Goal: Transaction & Acquisition: Purchase product/service

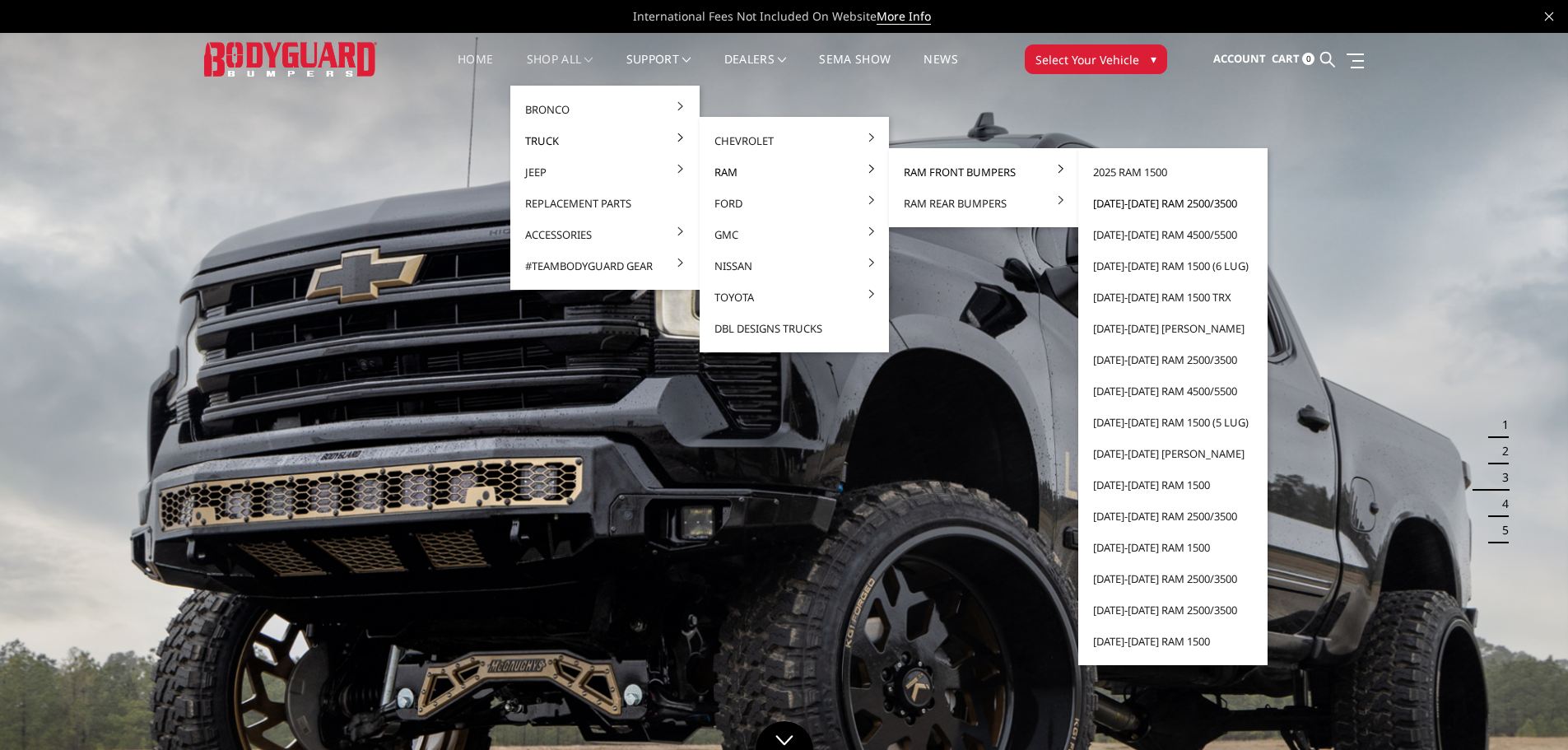
click at [1166, 199] on link "[DATE]-[DATE] Ram 2500/3500" at bounding box center [1173, 203] width 176 height 32
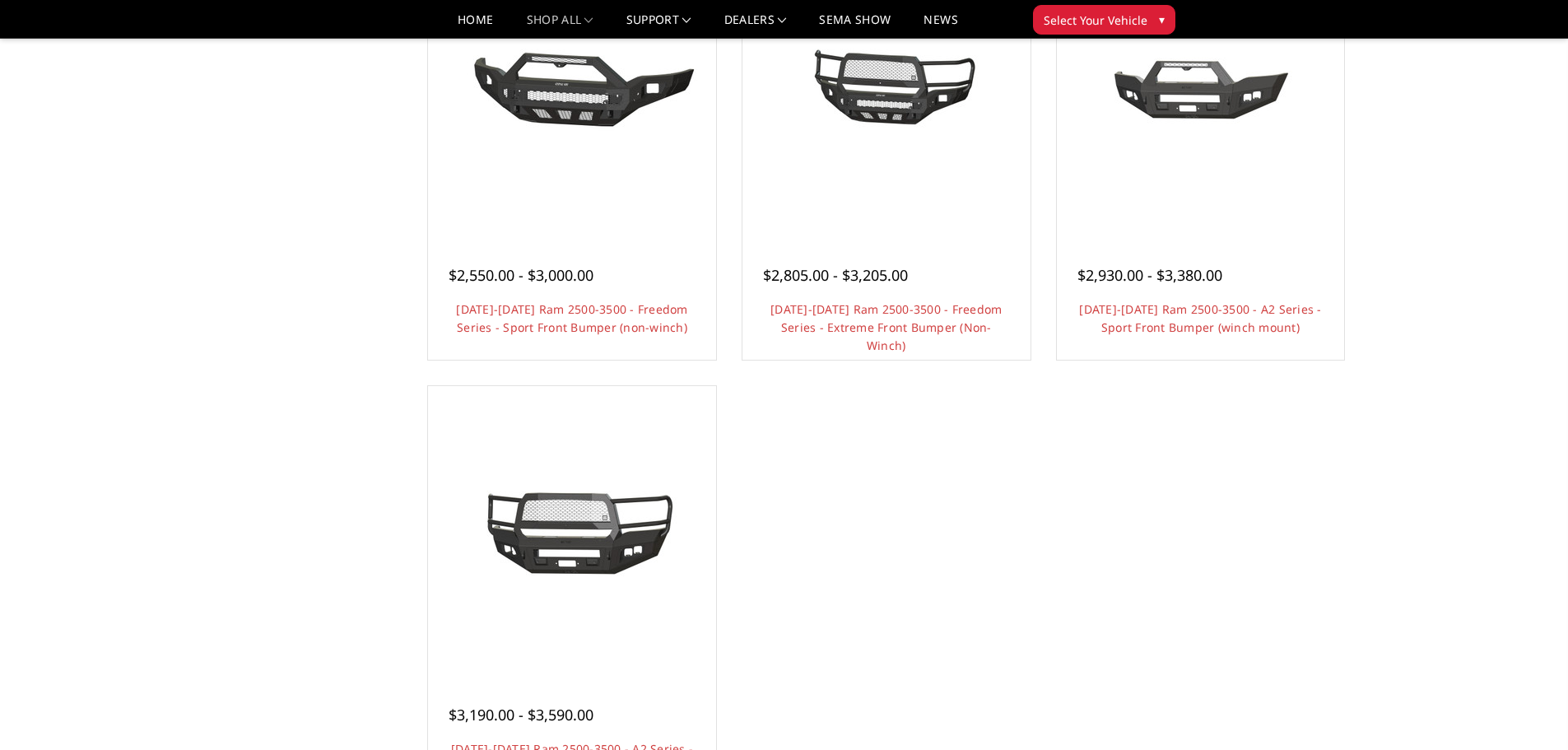
scroll to position [988, 0]
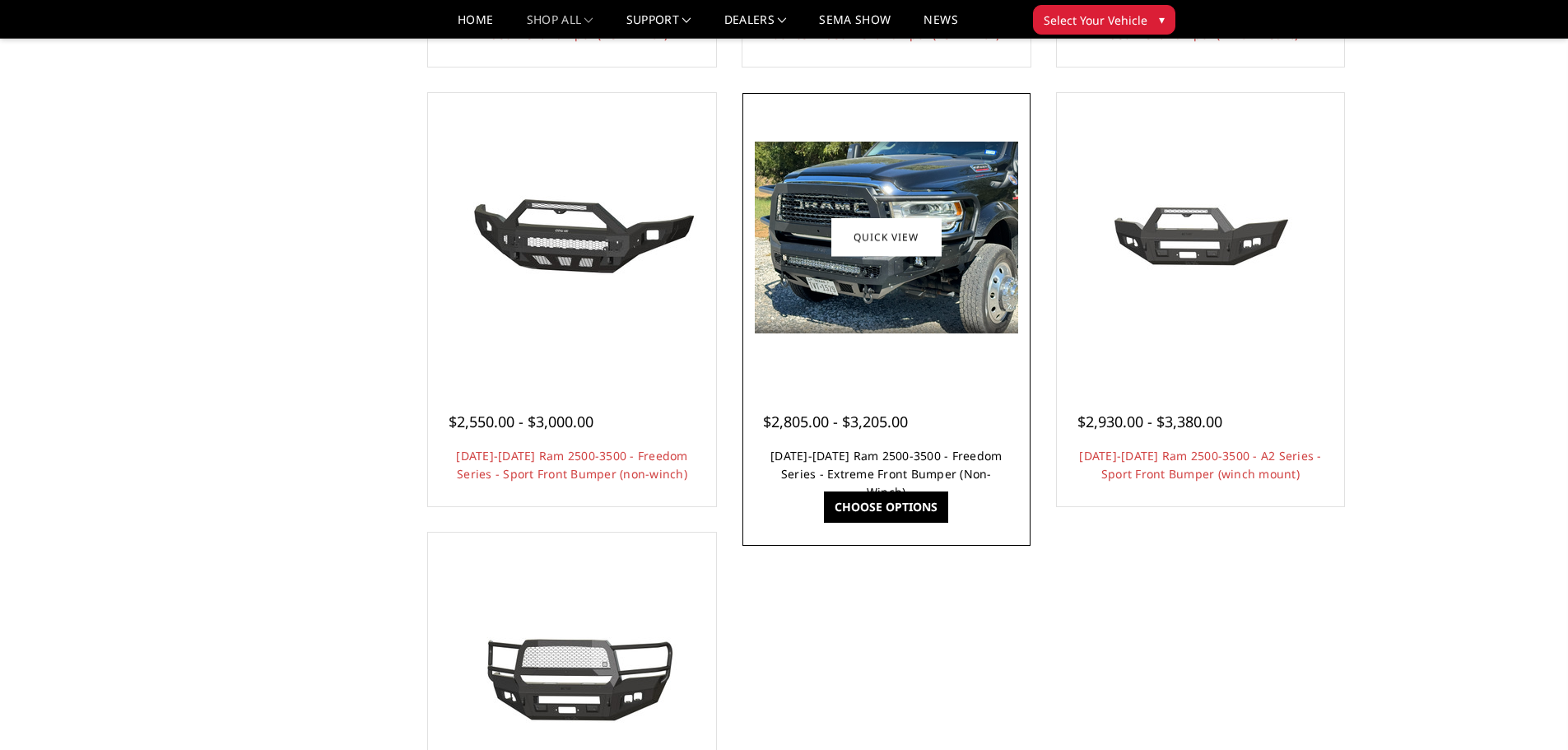
click at [921, 468] on link "2019-2025 Ram 2500-3500 - Freedom Series - Extreme Front Bumper (Non-Winch)" at bounding box center [886, 473] width 231 height 52
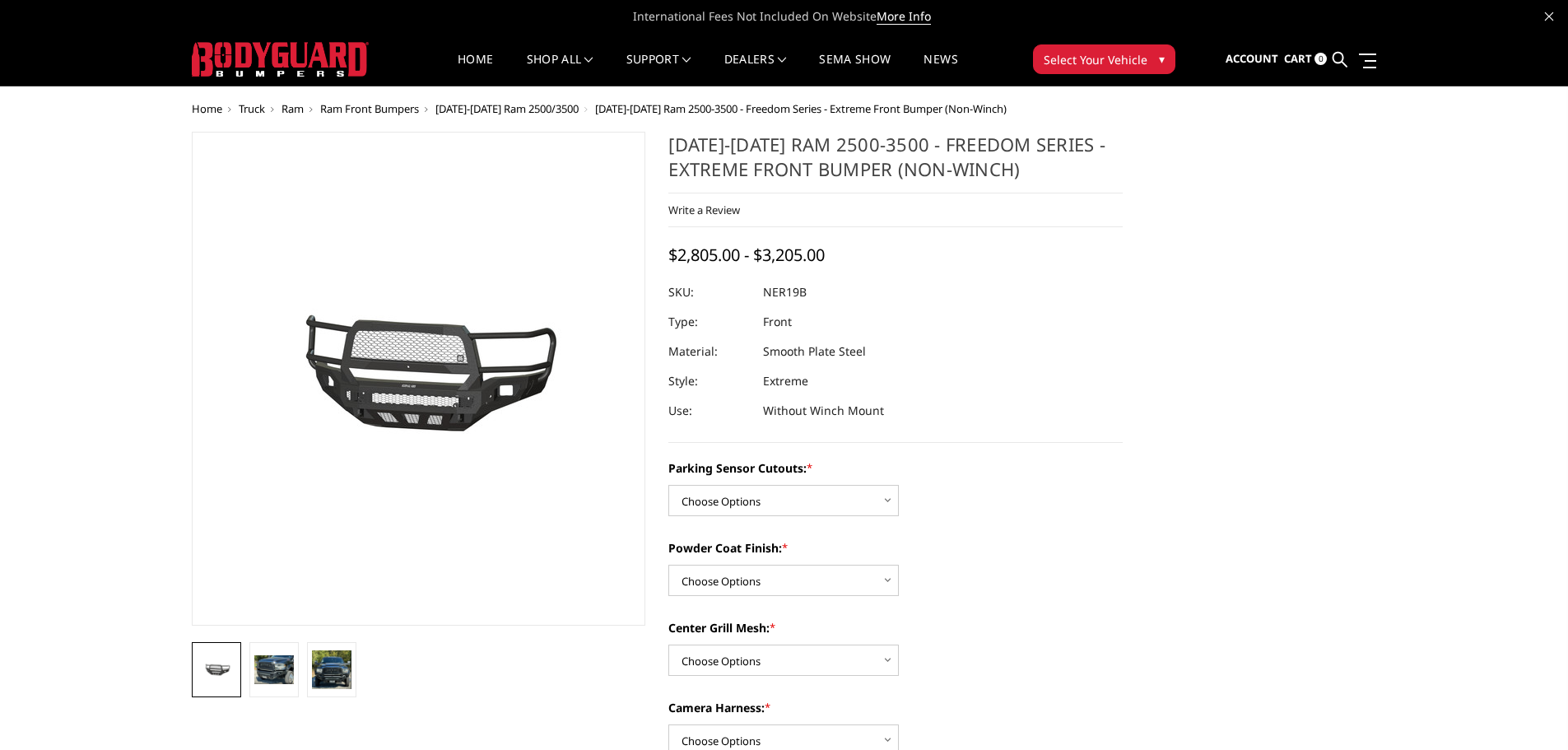
click at [854, 479] on div "Parking Sensor Cutouts: * Choose Options No - Without Parking Sensor Cutouts Ye…" at bounding box center [895, 487] width 455 height 57
click at [853, 485] on select "Choose Options No - Without Parking Sensor Cutouts Yes - With Parking Sensor Cu…" at bounding box center [783, 500] width 230 height 32
select select "2700"
click at [668, 485] on select "Choose Options No - Without Parking Sensor Cutouts Yes - With Parking Sensor Cu…" at bounding box center [783, 500] width 230 height 32
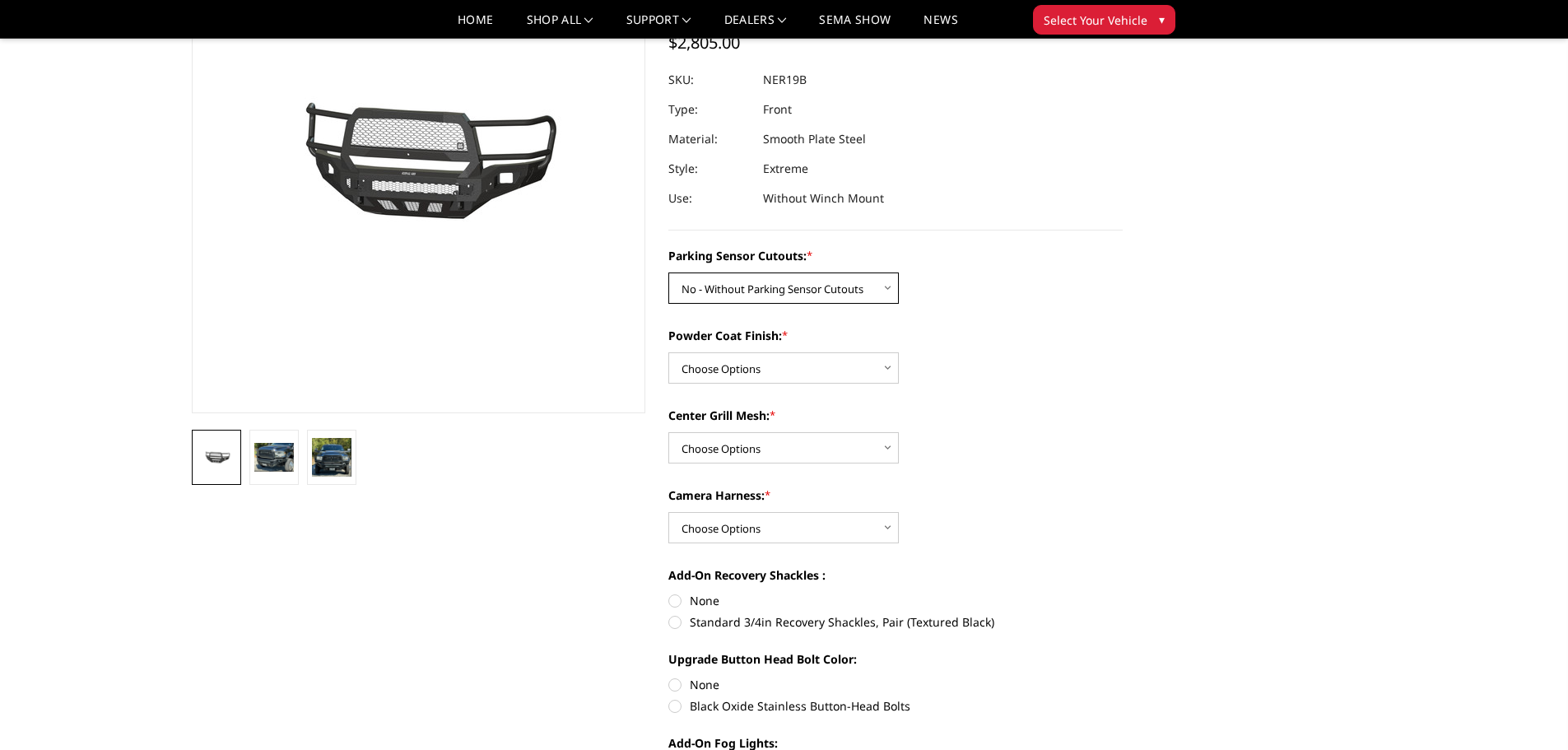
scroll to position [165, 0]
click at [875, 372] on select "Choose Options Bare Metal Texture Black Powder Coat" at bounding box center [783, 367] width 230 height 32
select select "2703"
click at [668, 351] on select "Choose Options Bare Metal Texture Black Powder Coat" at bounding box center [783, 367] width 230 height 32
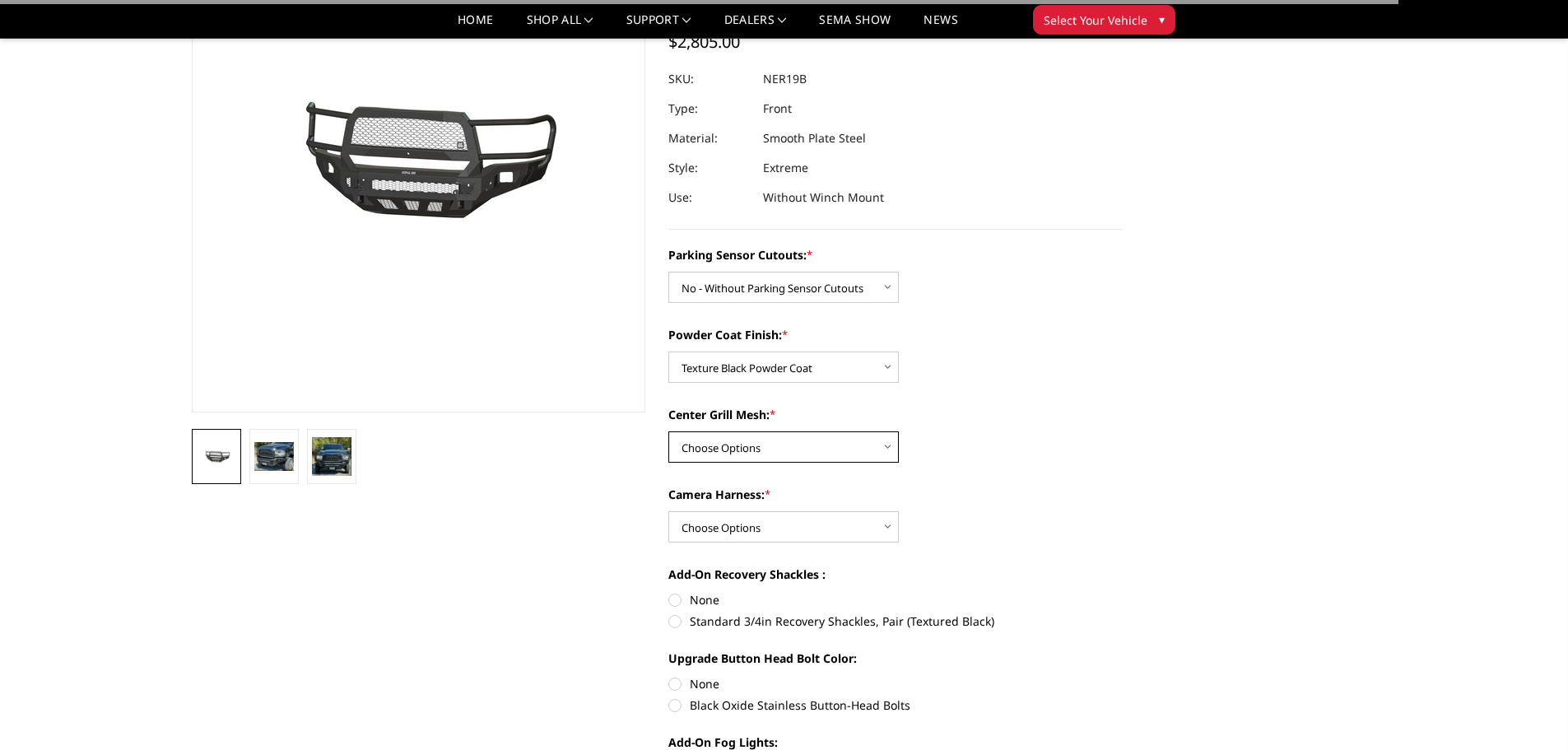
click at [894, 454] on select "Choose Options With Center Grill Mesh Without Center Grill Mesh" at bounding box center [783, 447] width 230 height 32
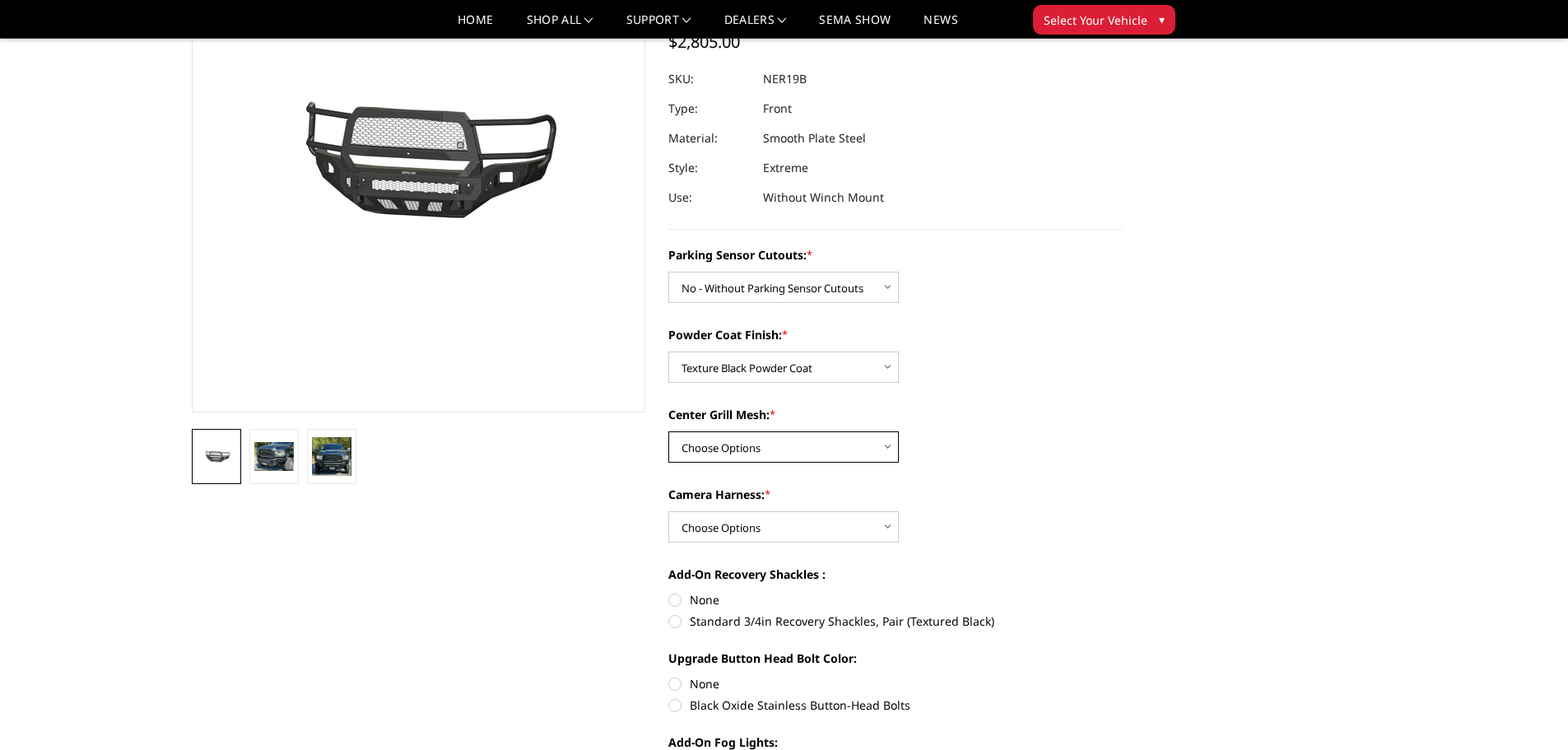
select select "2704"
click at [668, 431] on select "Choose Options With Center Grill Mesh Without Center Grill Mesh" at bounding box center [783, 447] width 230 height 32
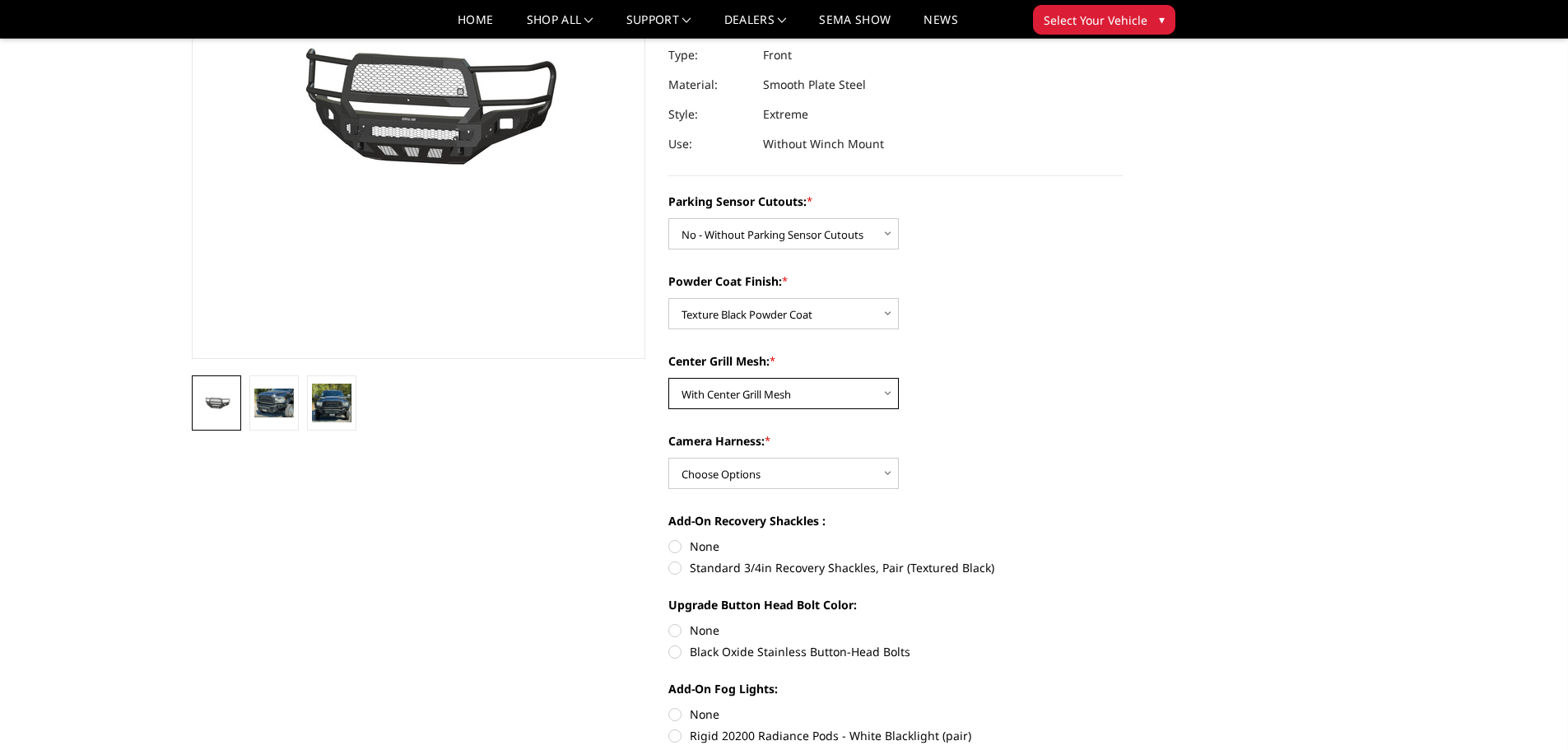
scroll to position [247, 0]
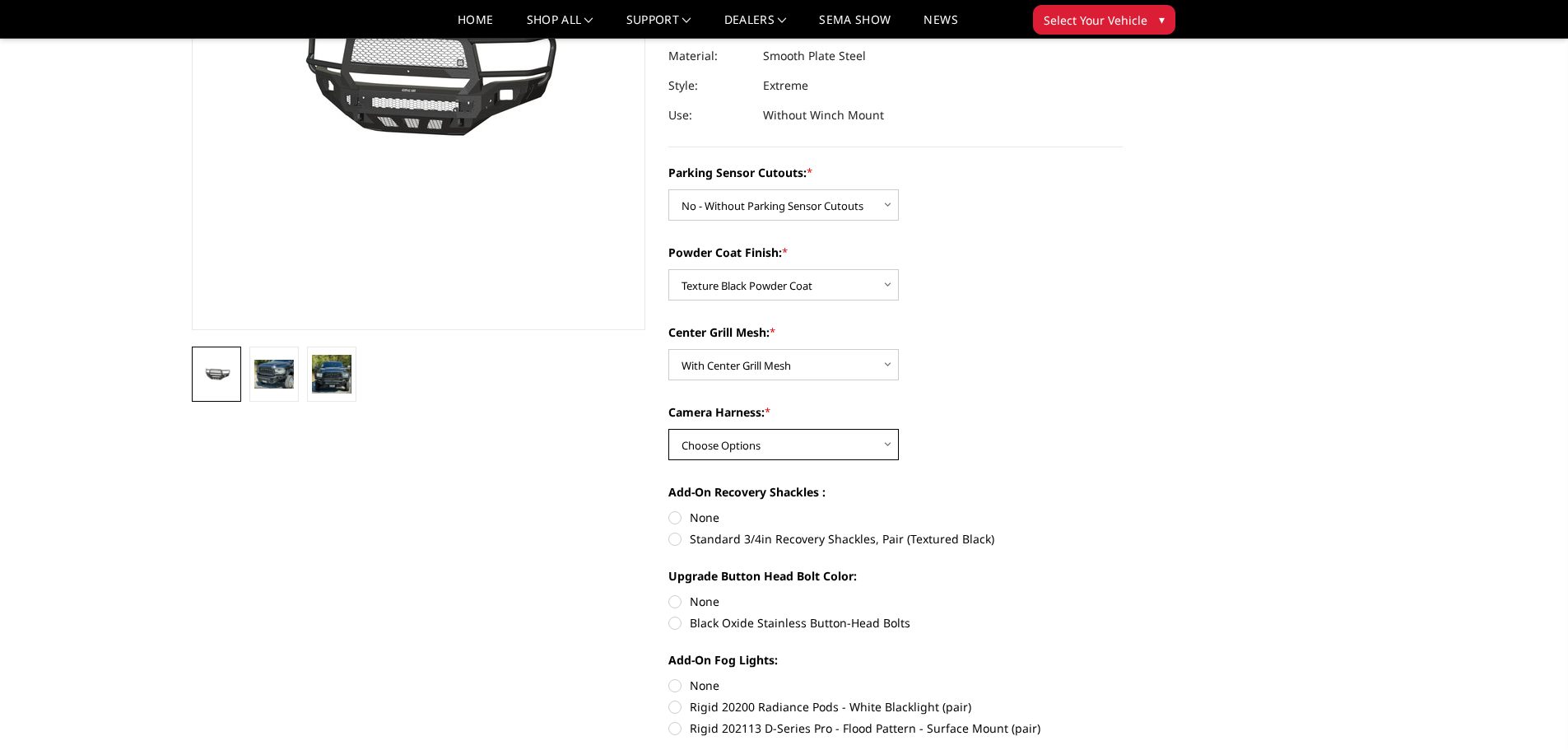
click at [875, 453] on select "Choose Options WITH Camera Harness WITHOUT Camera Harness" at bounding box center [783, 445] width 230 height 32
select select "2707"
click at [668, 429] on select "Choose Options WITH Camera Harness WITHOUT Camera Harness" at bounding box center [783, 445] width 230 height 32
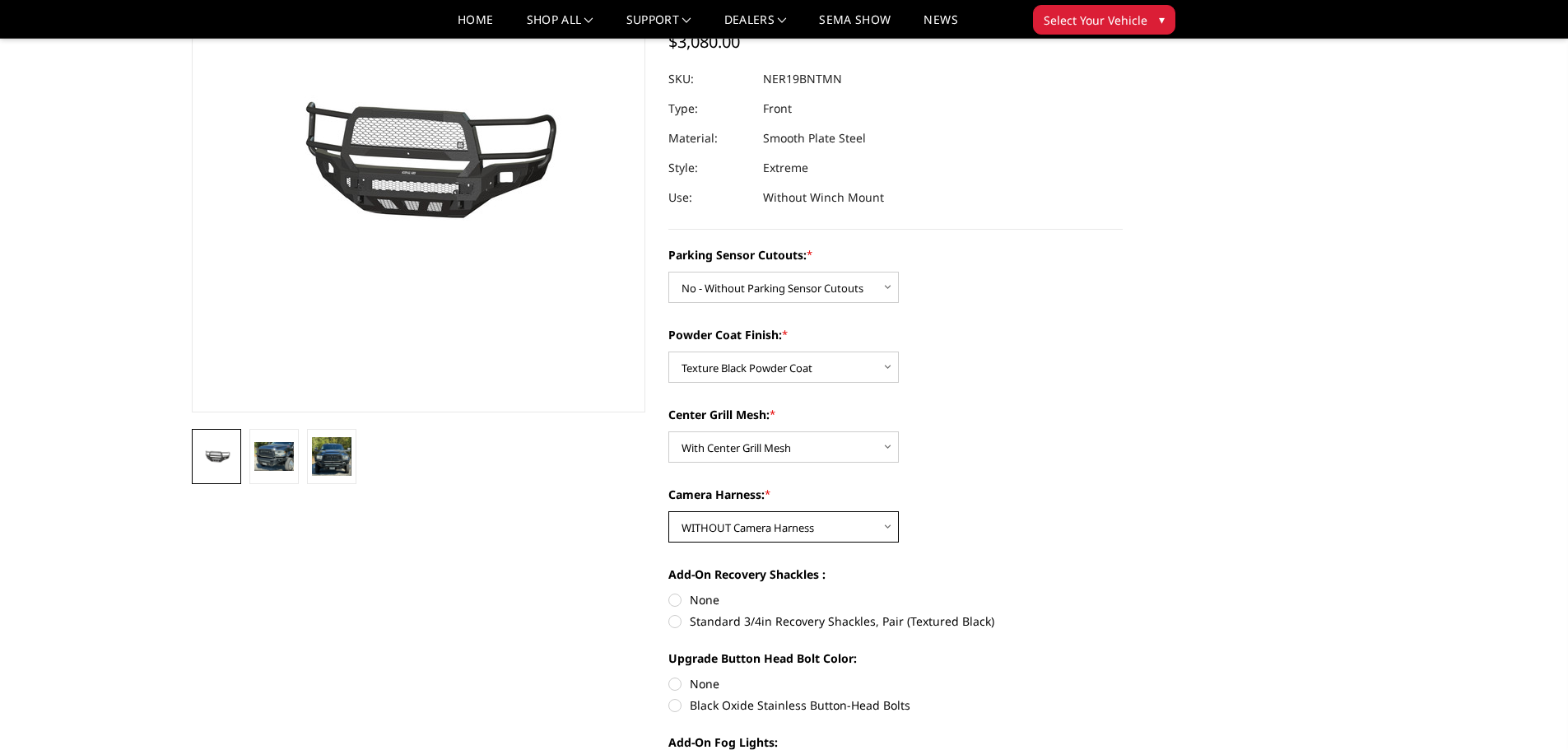
scroll to position [0, 0]
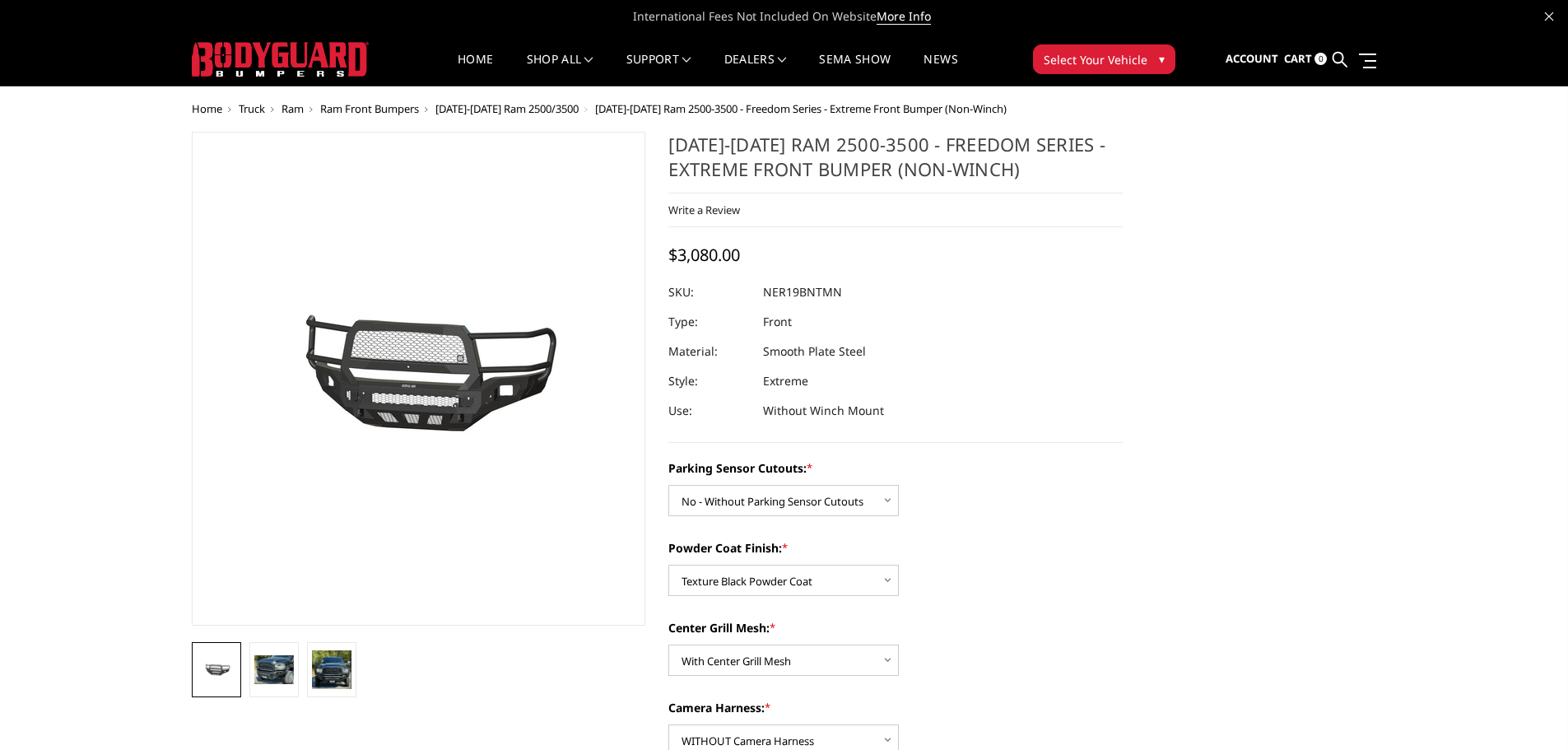
drag, startPoint x: 763, startPoint y: 284, endPoint x: 866, endPoint y: 284, distance: 103.0
click at [866, 284] on dl "SKU: NER19BNTMN UPC: Type: Front Material: Smooth Plate Steel Style: Extreme Us…" at bounding box center [895, 351] width 455 height 148
drag, startPoint x: 852, startPoint y: 294, endPoint x: 745, endPoint y: 287, distance: 107.2
click at [745, 287] on dl "SKU: NER19BNTMN UPC: Type: Front Material: Smooth Plate Steel Style: Extreme Us…" at bounding box center [895, 351] width 455 height 148
drag, startPoint x: 765, startPoint y: 294, endPoint x: 876, endPoint y: 291, distance: 111.0
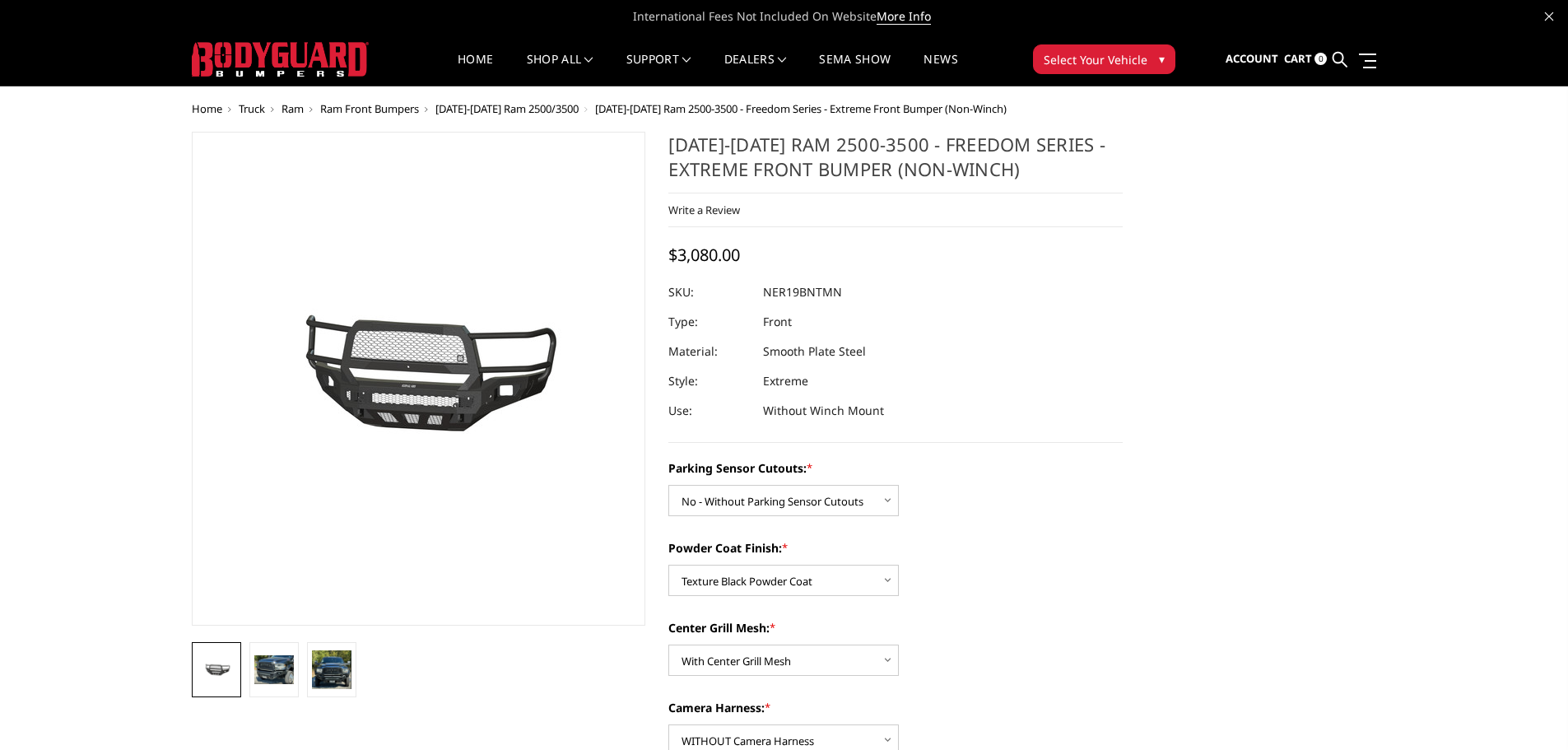
click at [876, 291] on dl "SKU: NER19BNTMN UPC: Type: Front Material: Smooth Plate Steel Style: Extreme Us…" at bounding box center [895, 351] width 455 height 148
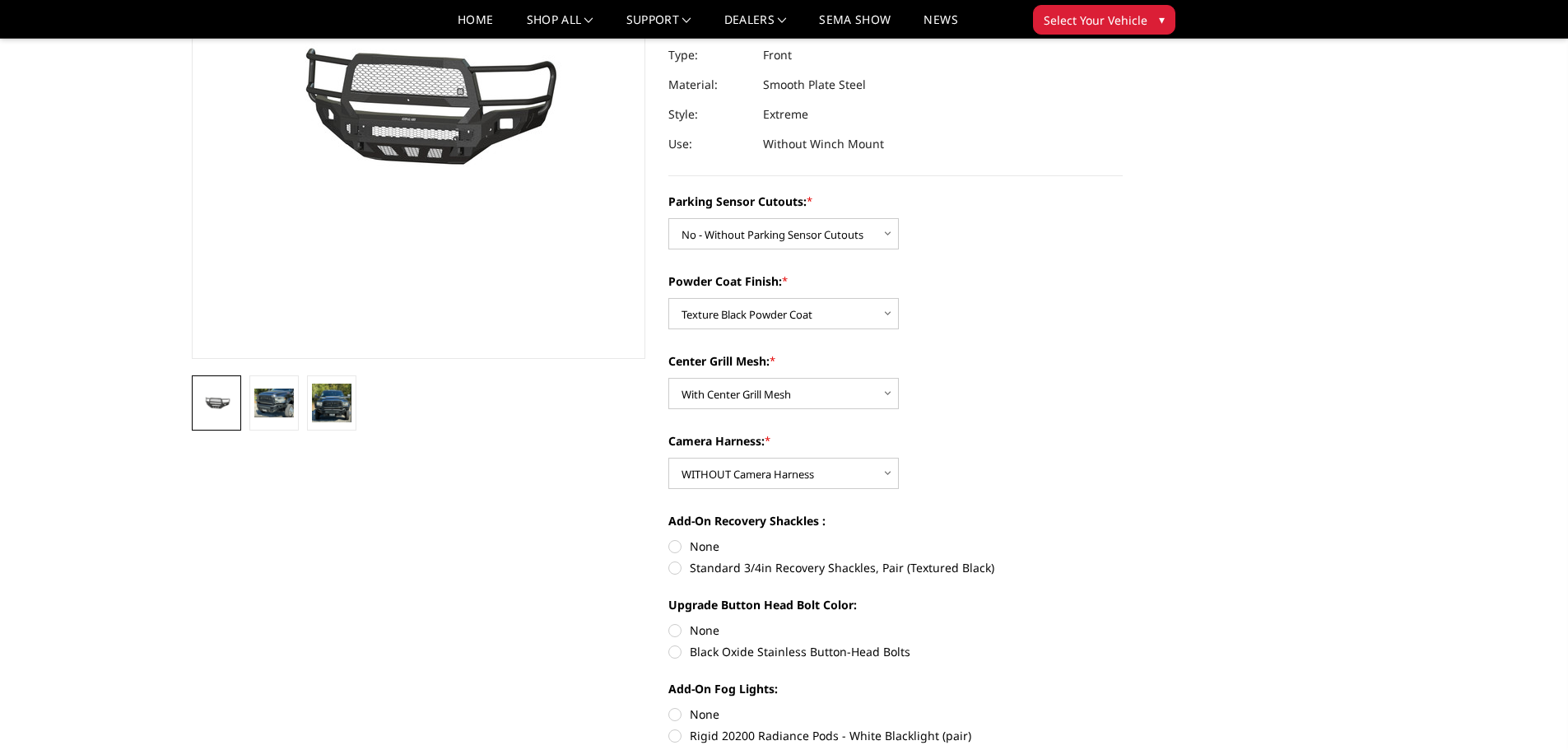
scroll to position [247, 0]
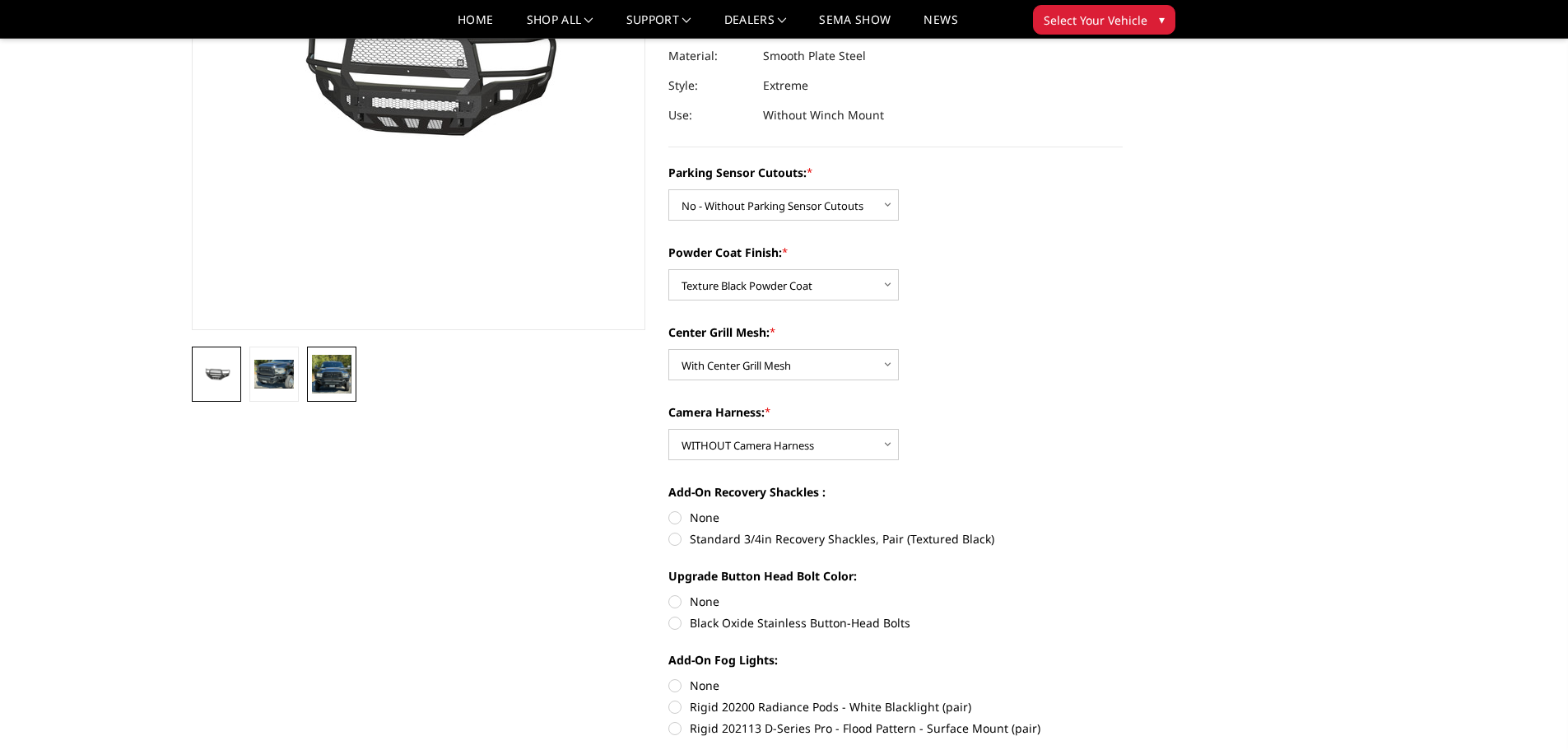
click at [328, 371] on img at bounding box center [331, 374] width 39 height 39
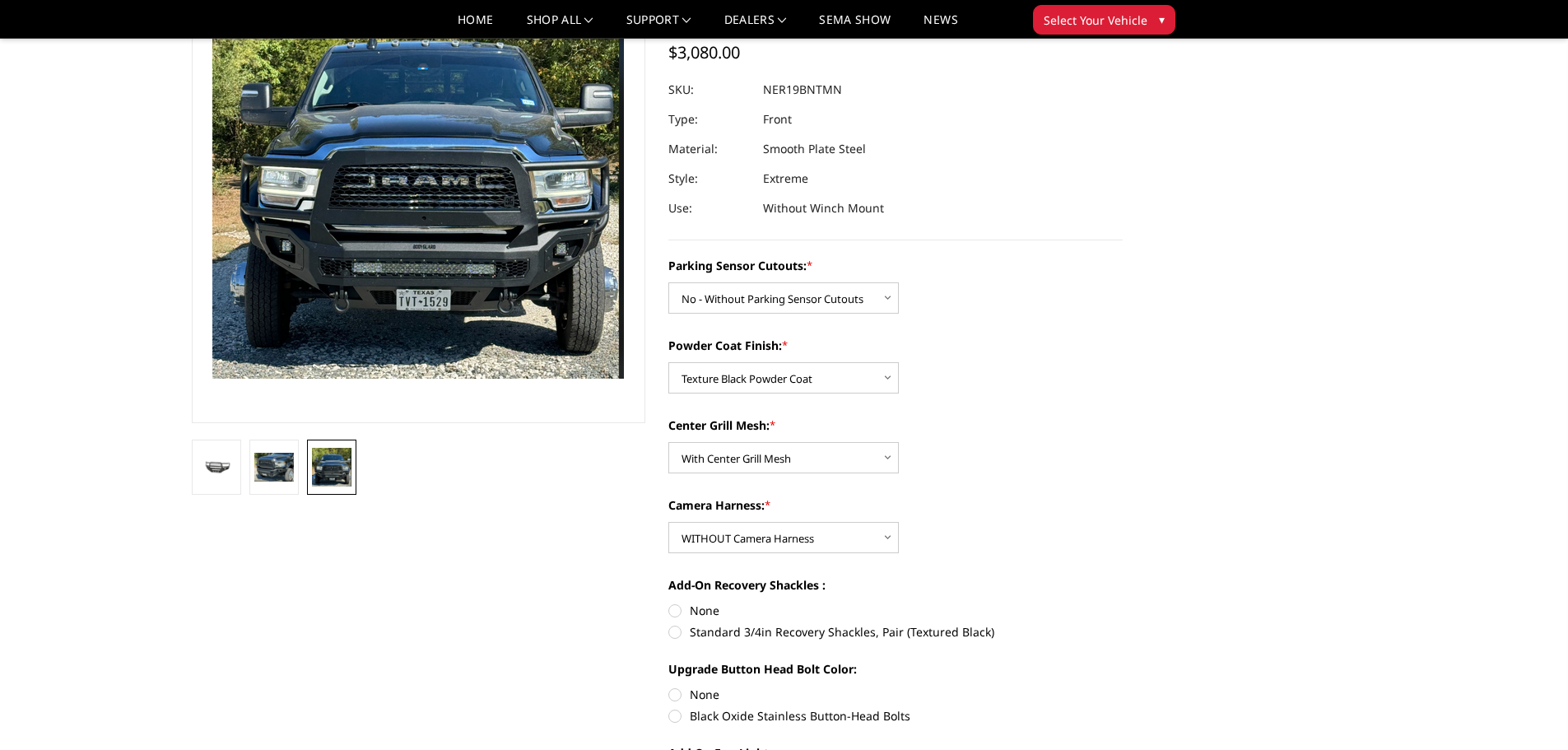
scroll to position [165, 0]
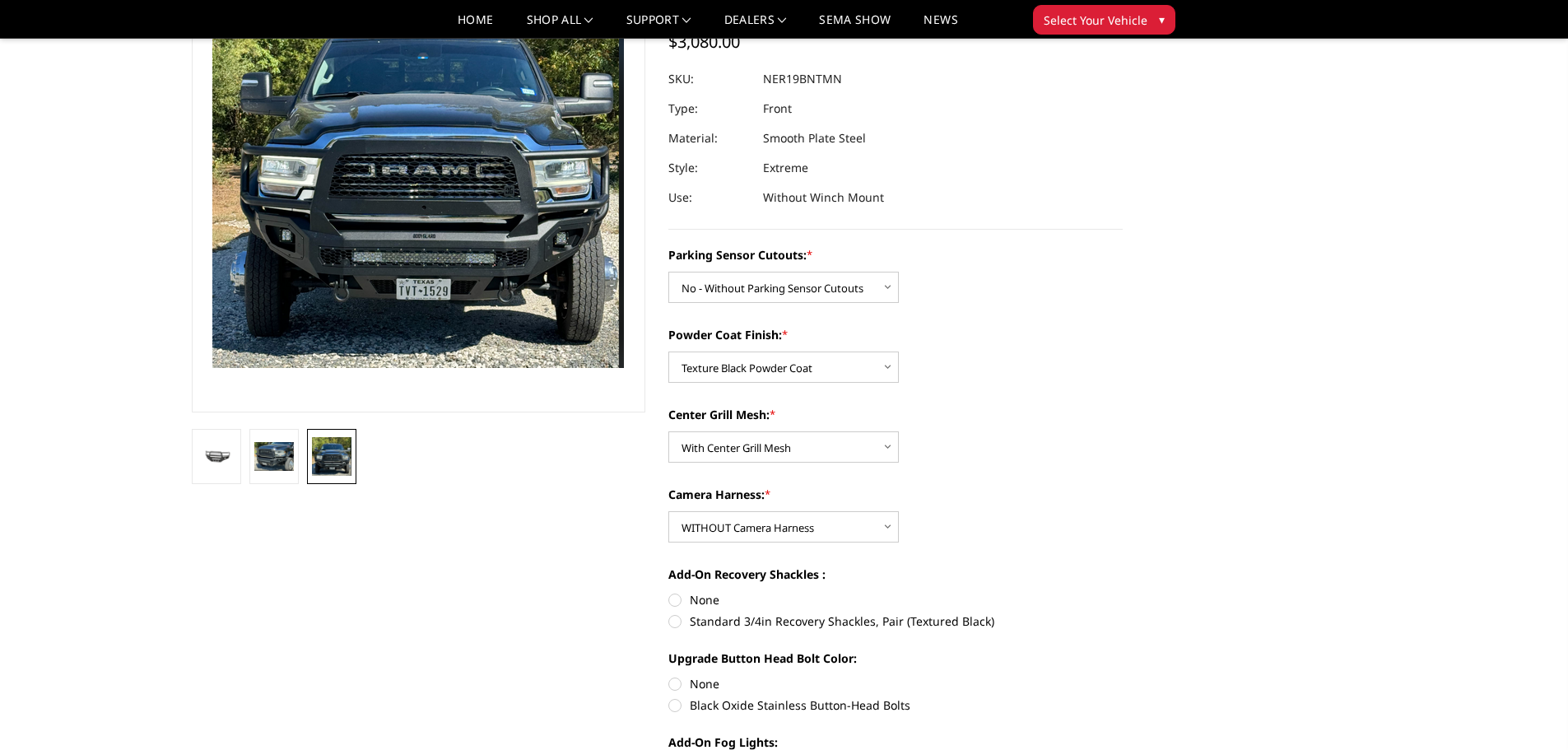
click at [673, 619] on label "Standard 3/4in Recovery Shackles, Pair (Textured Black)" at bounding box center [895, 621] width 455 height 18
click at [1123, 592] on input "Standard 3/4in Recovery Shackles, Pair (Textured Black)" at bounding box center [1123, 591] width 1 height 1
radio input "true"
click at [258, 459] on img at bounding box center [273, 456] width 39 height 29
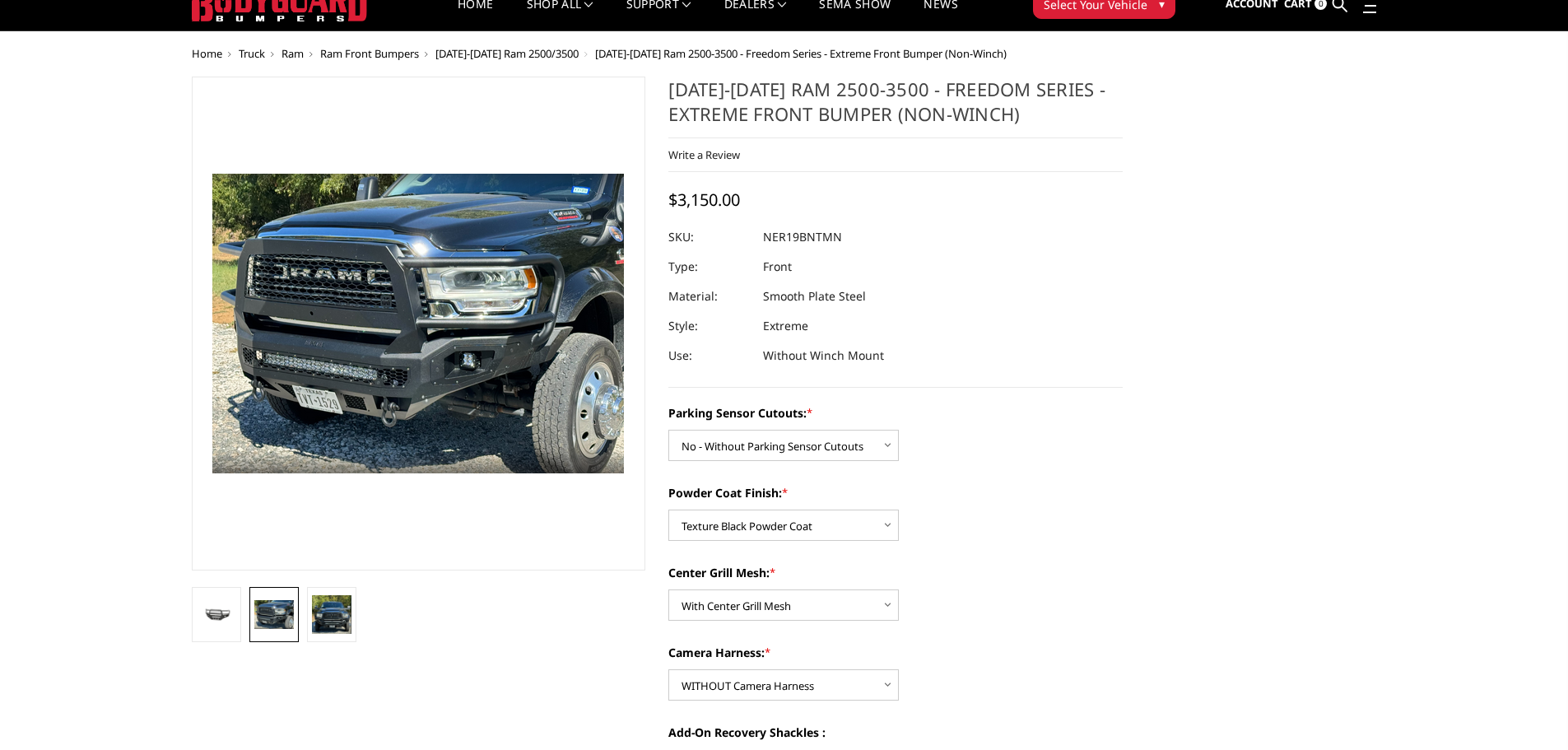
scroll to position [0, 0]
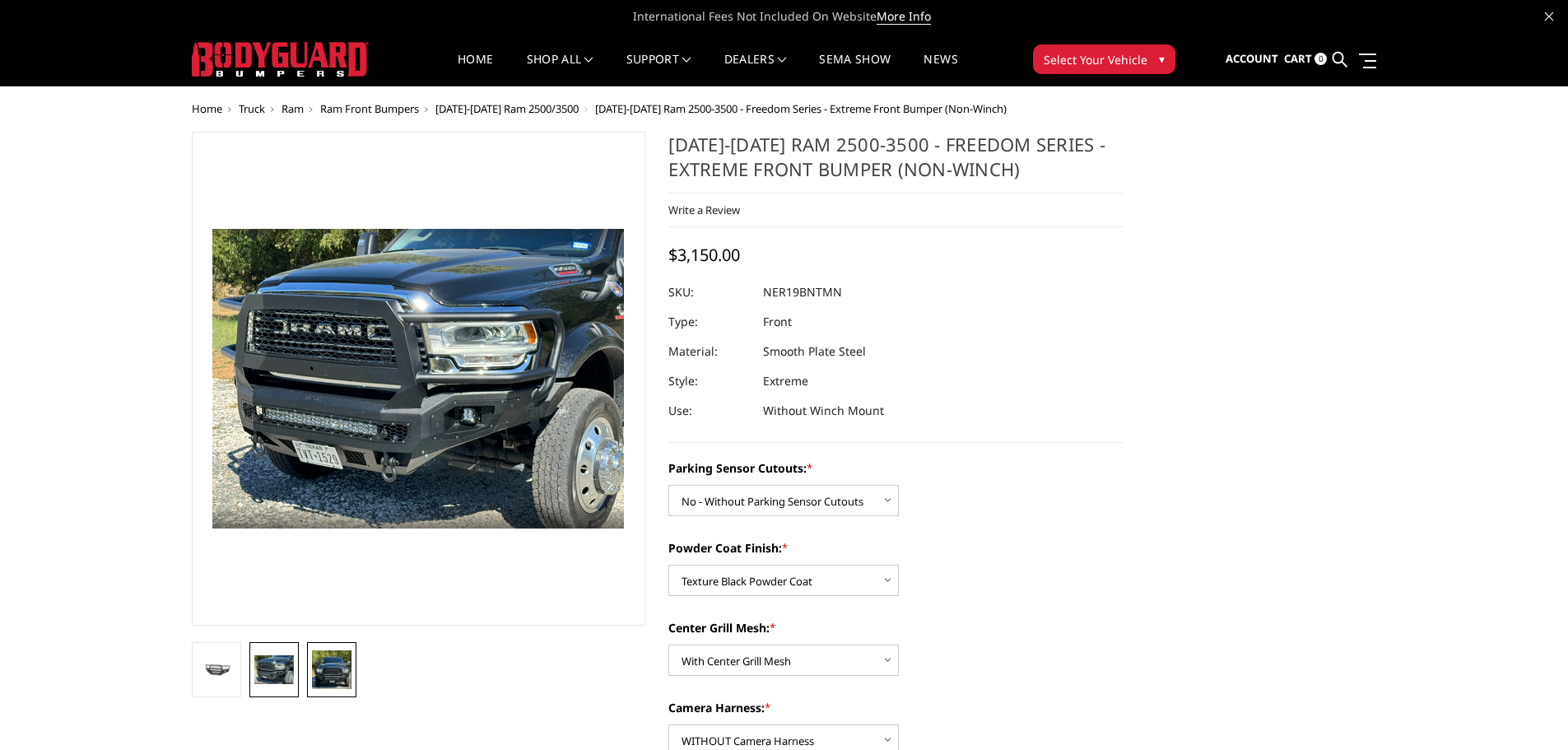
click at [337, 681] on img at bounding box center [331, 669] width 39 height 39
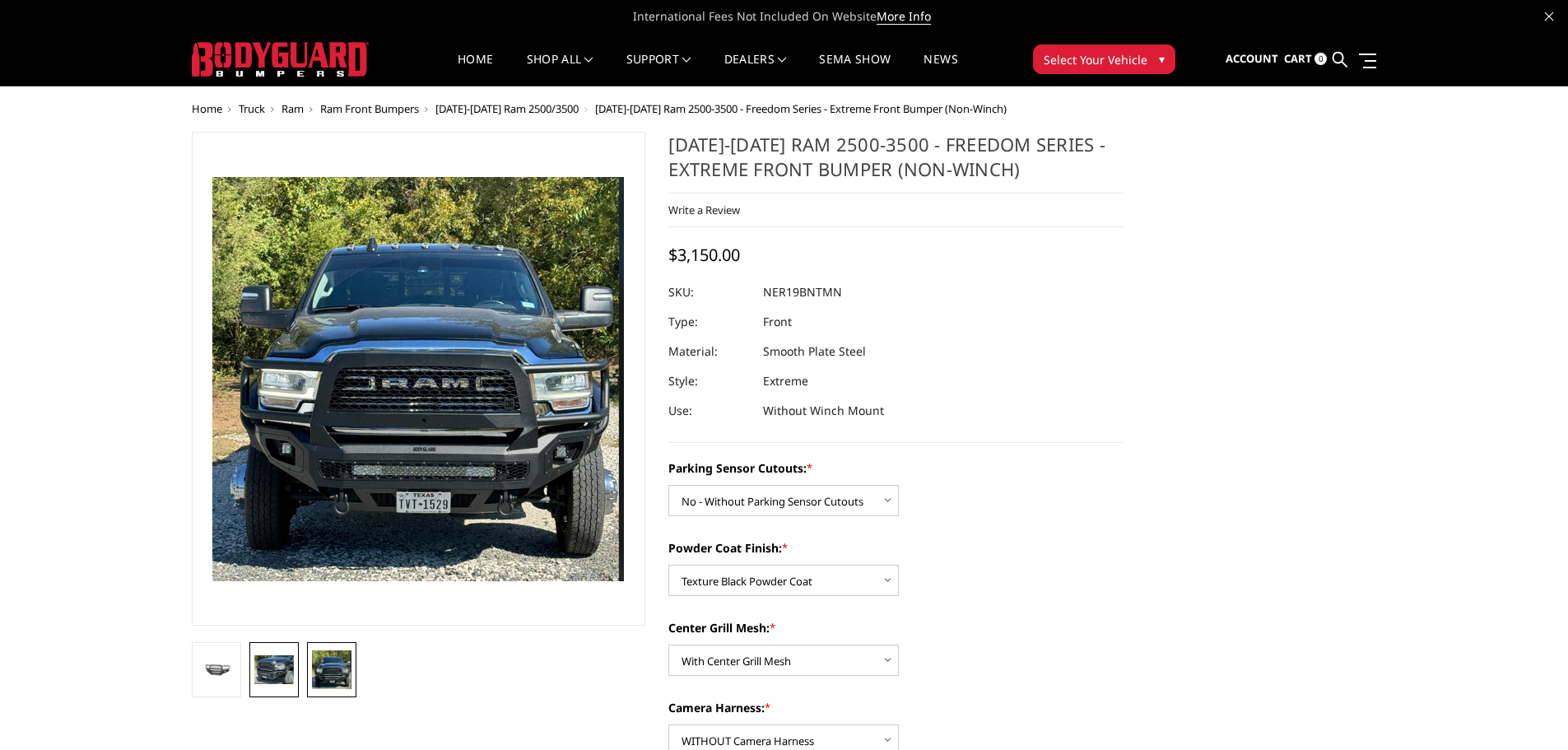
click at [263, 677] on img at bounding box center [273, 669] width 39 height 29
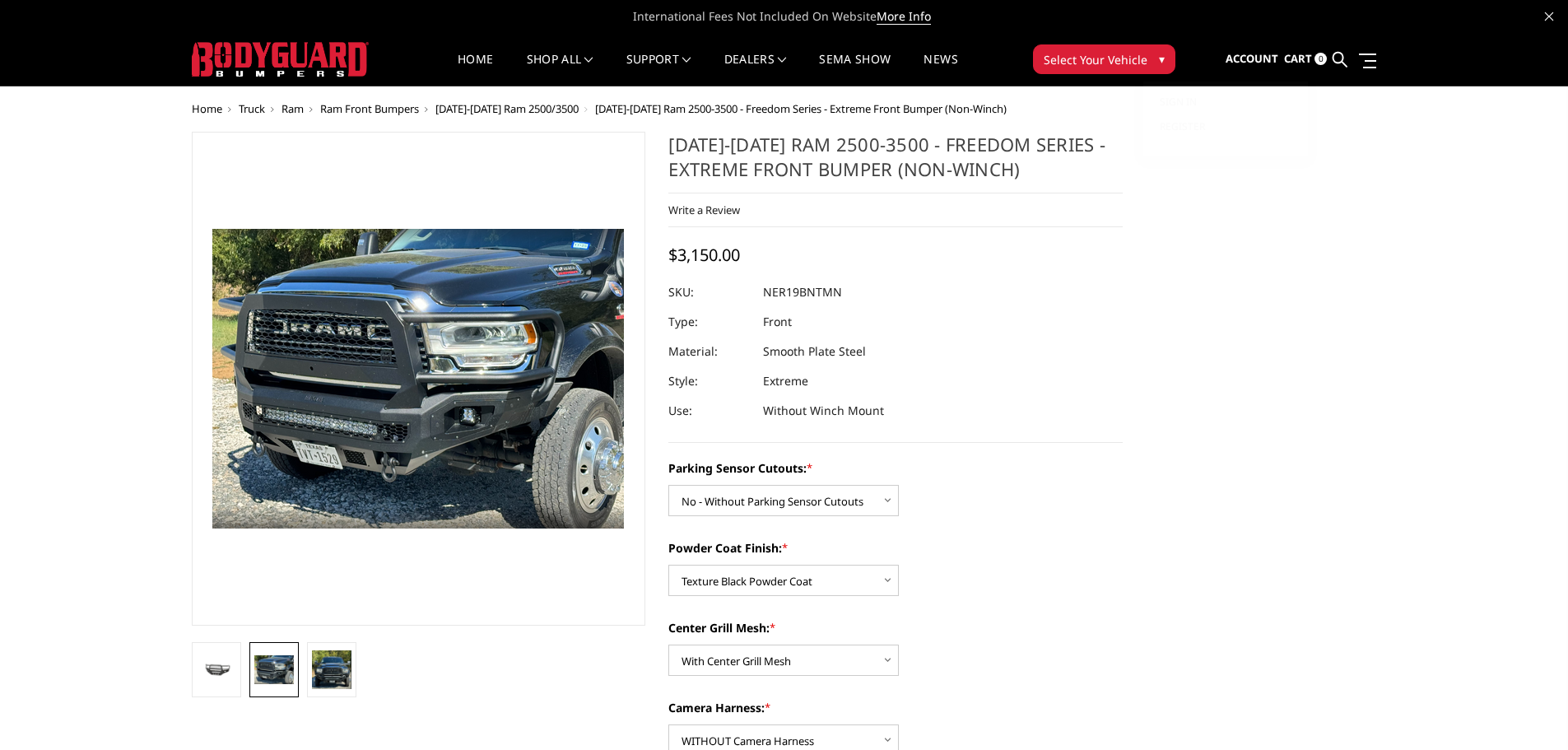
click at [1268, 48] on link "Account" at bounding box center [1252, 59] width 53 height 45
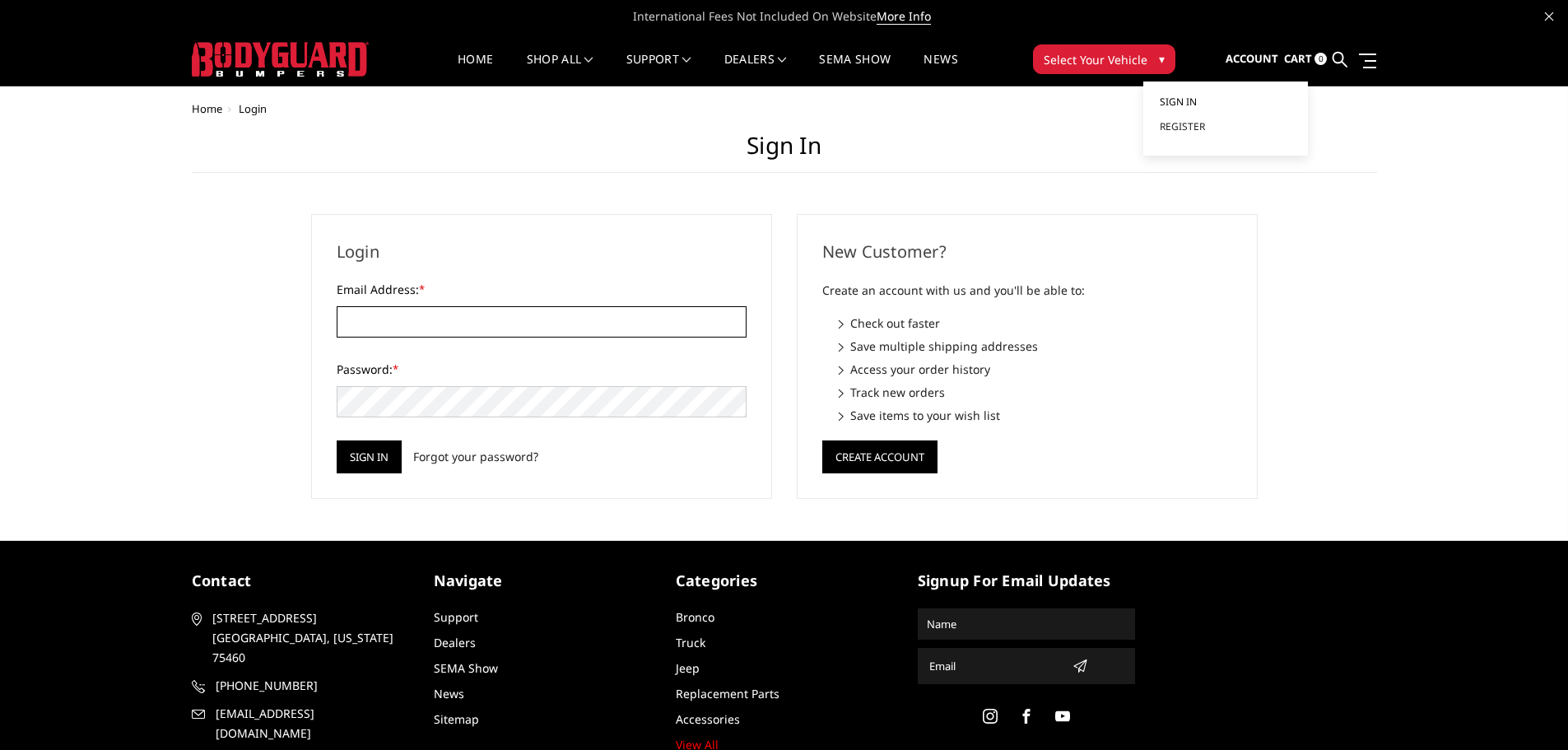
type input "vendor@elitetruck.com"
click at [1179, 105] on span "Sign in" at bounding box center [1178, 102] width 37 height 14
type input "[EMAIL_ADDRESS][DOMAIN_NAME]"
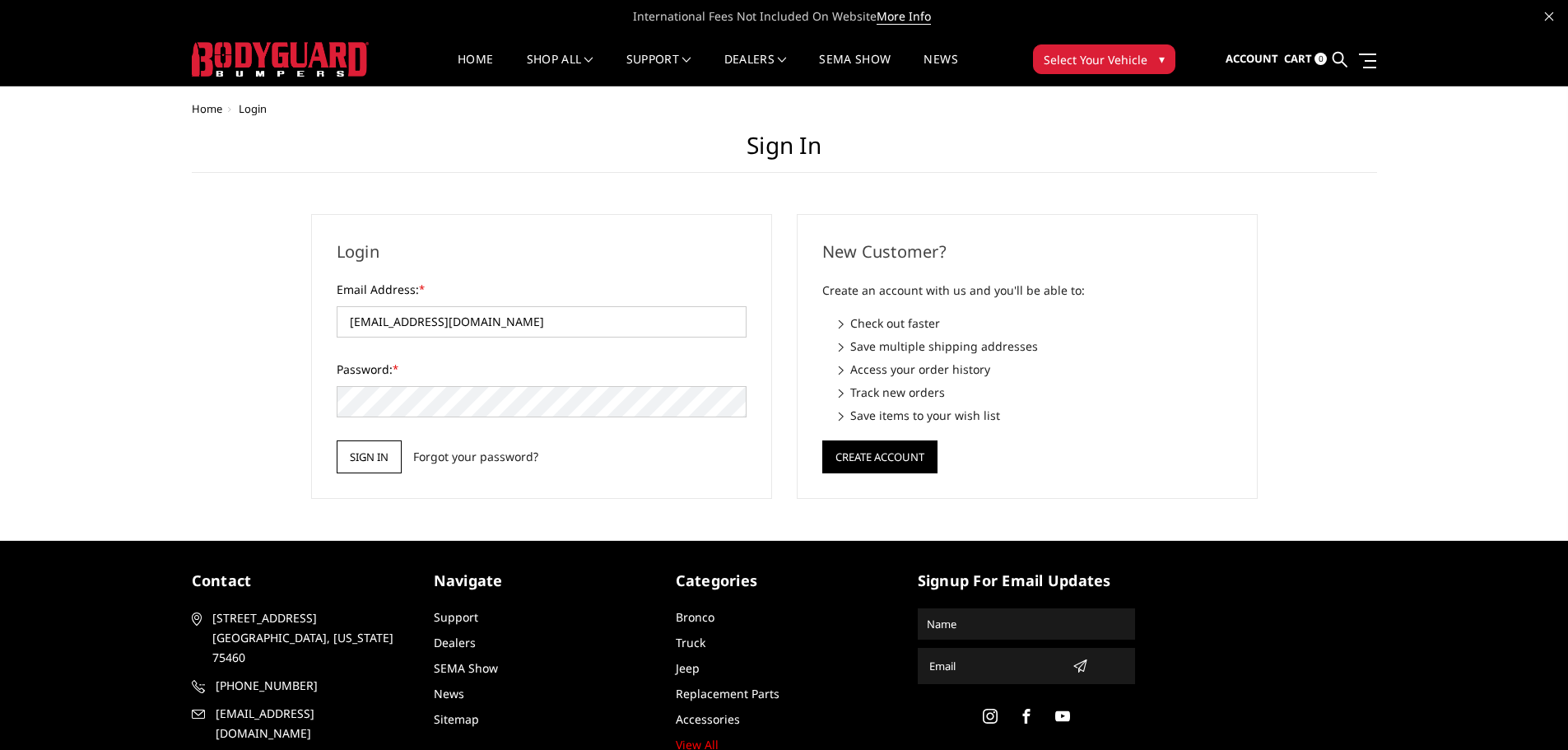
click at [392, 456] on input "Sign in" at bounding box center [369, 457] width 65 height 33
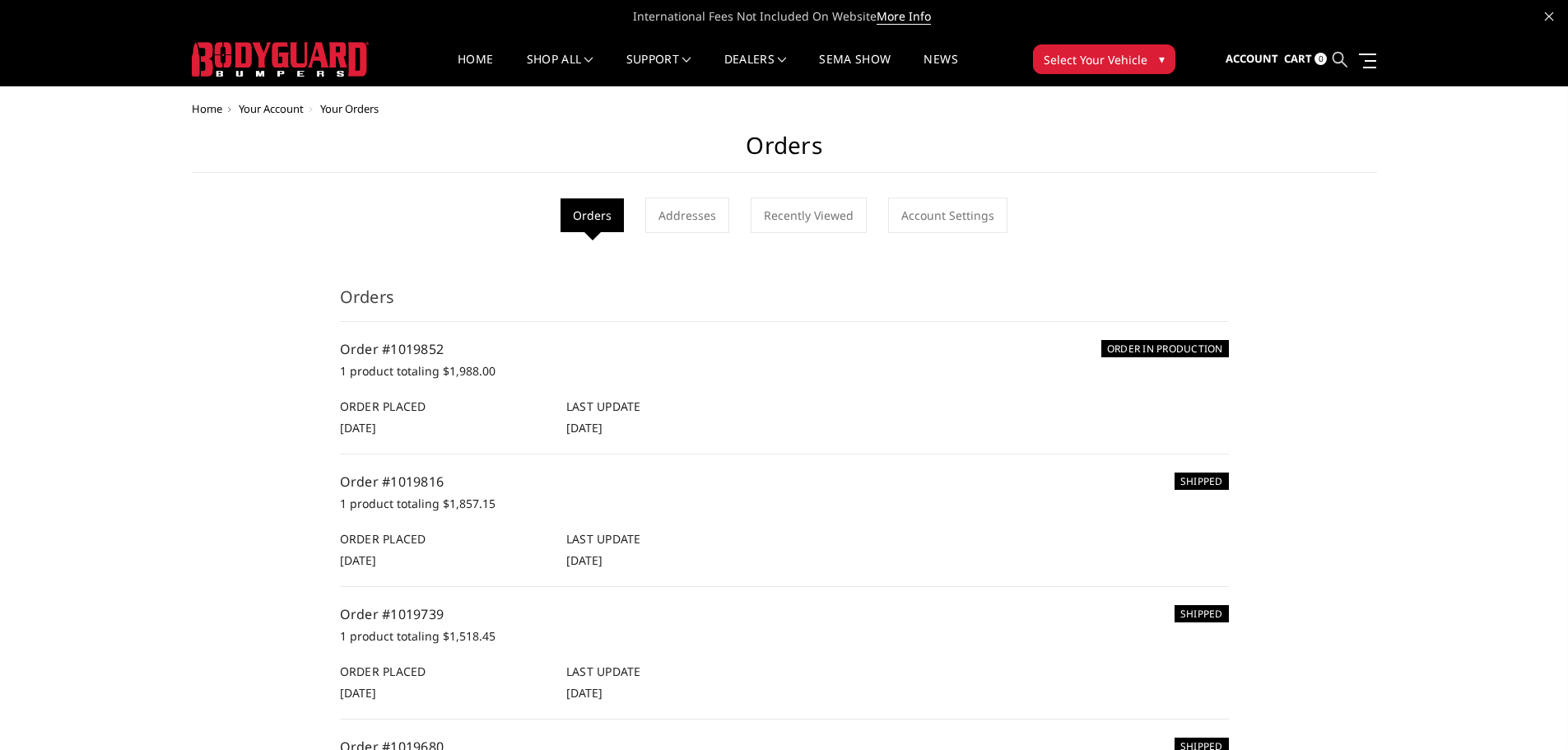
click at [1346, 59] on icon at bounding box center [1339, 59] width 15 height 15
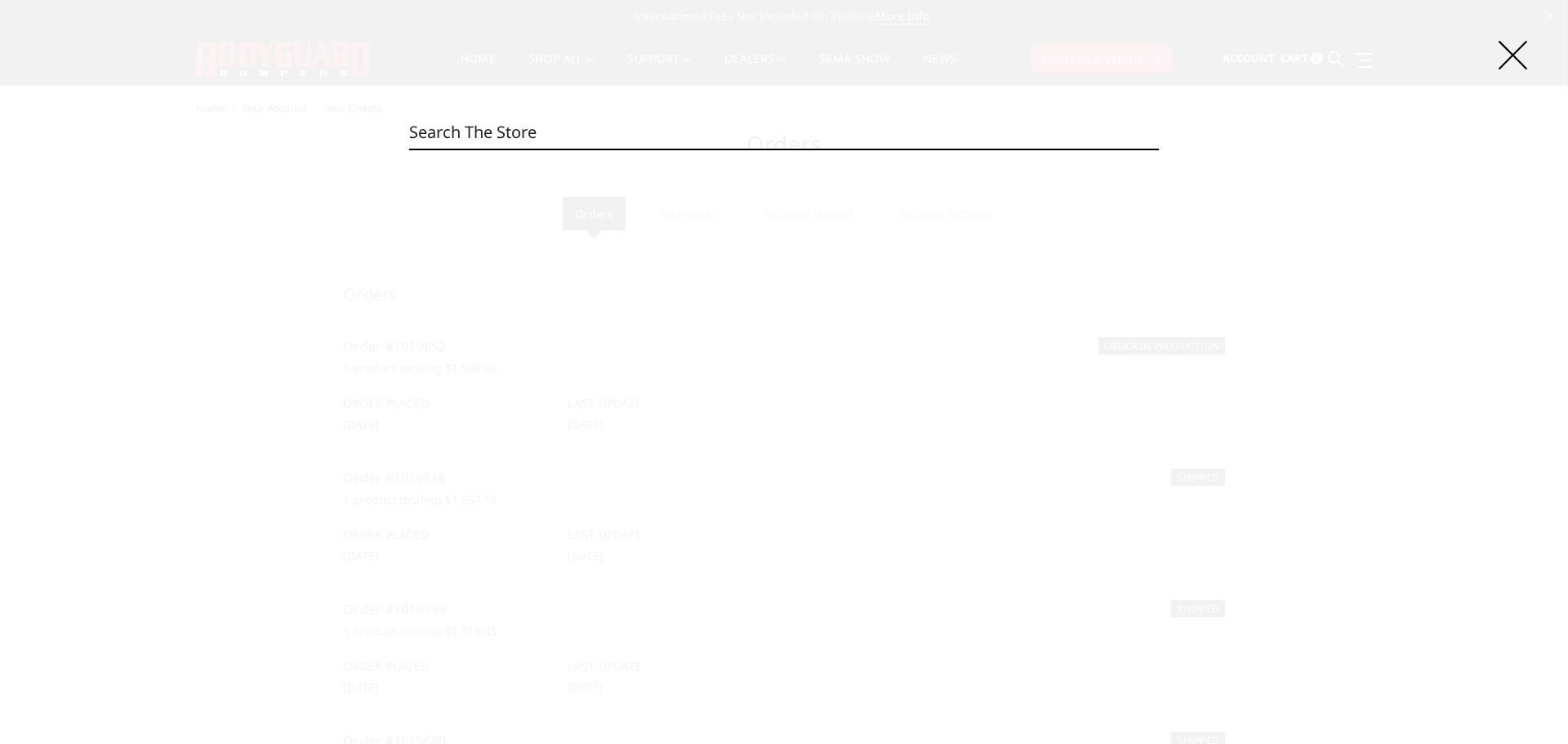
paste input "NER19BNTMN"
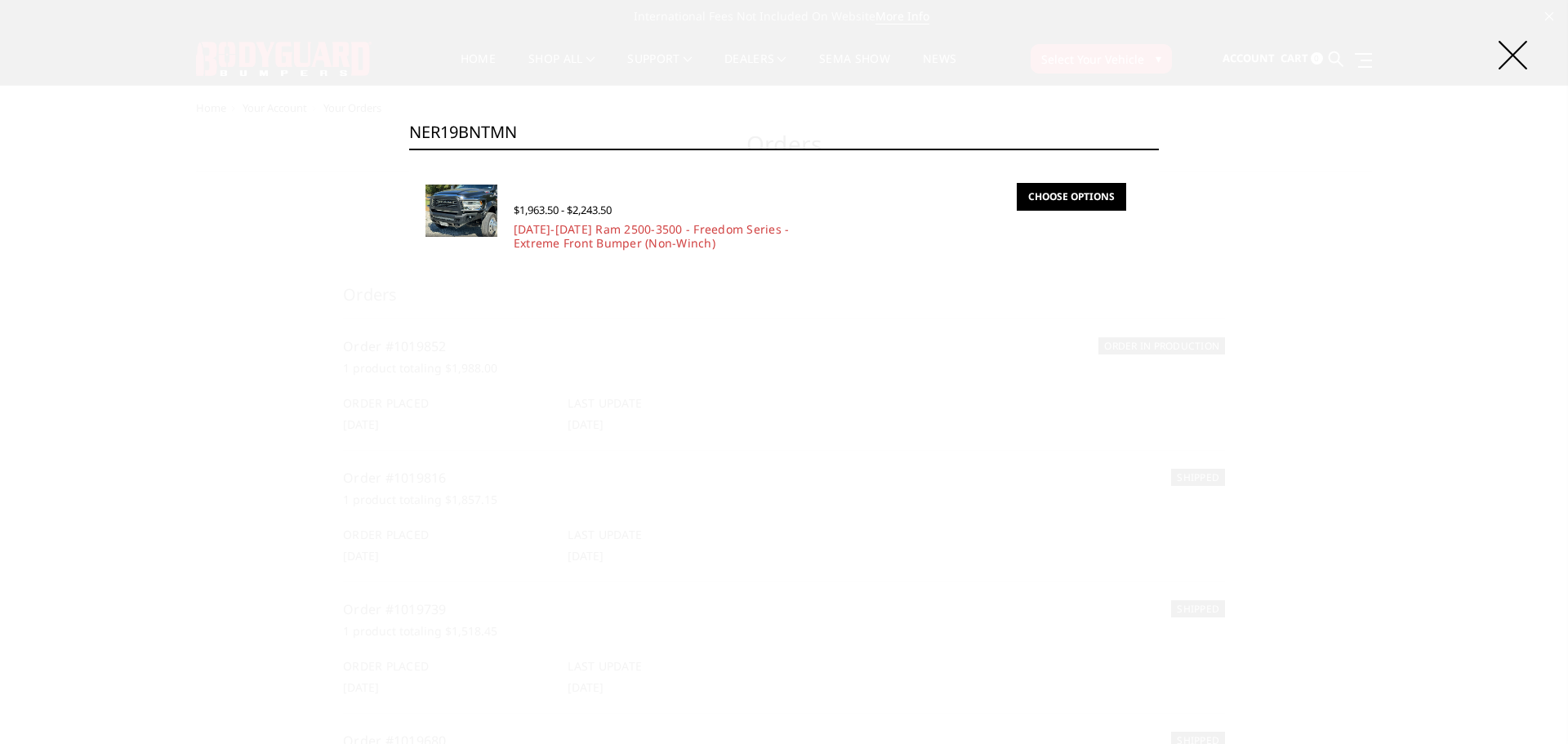
type input "NER19BNTMN"
click at [1069, 199] on link "Choose Options" at bounding box center [1072, 196] width 110 height 28
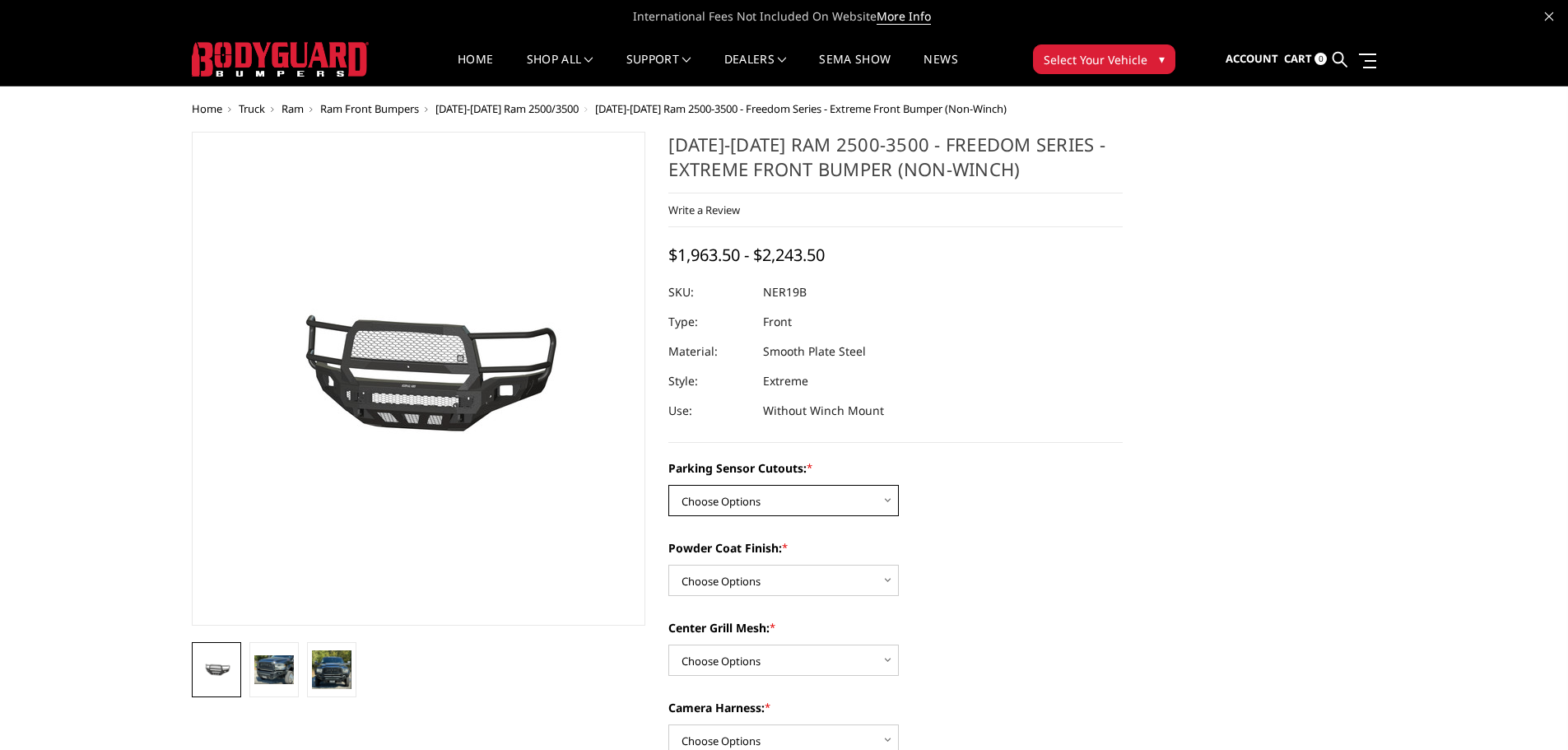
click at [712, 492] on select "Choose Options No - Without Parking Sensor Cutouts Yes - With Parking Sensor Cu…" at bounding box center [783, 500] width 230 height 32
select select "2700"
click at [668, 485] on select "Choose Options No - Without Parking Sensor Cutouts Yes - With Parking Sensor Cu…" at bounding box center [783, 500] width 230 height 32
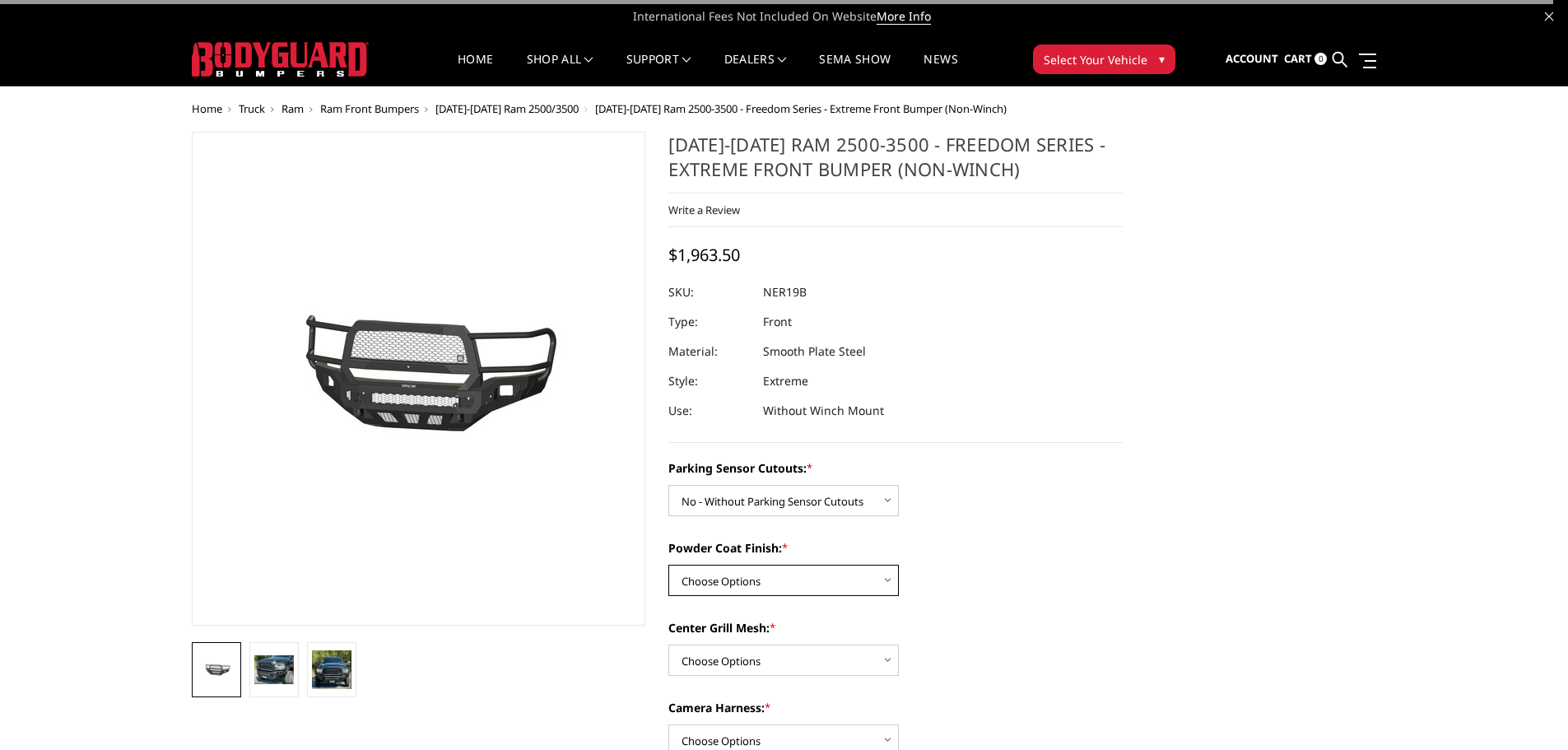
click at [717, 573] on select "Choose Options Bare Metal Texture Black Powder Coat" at bounding box center [783, 581] width 230 height 32
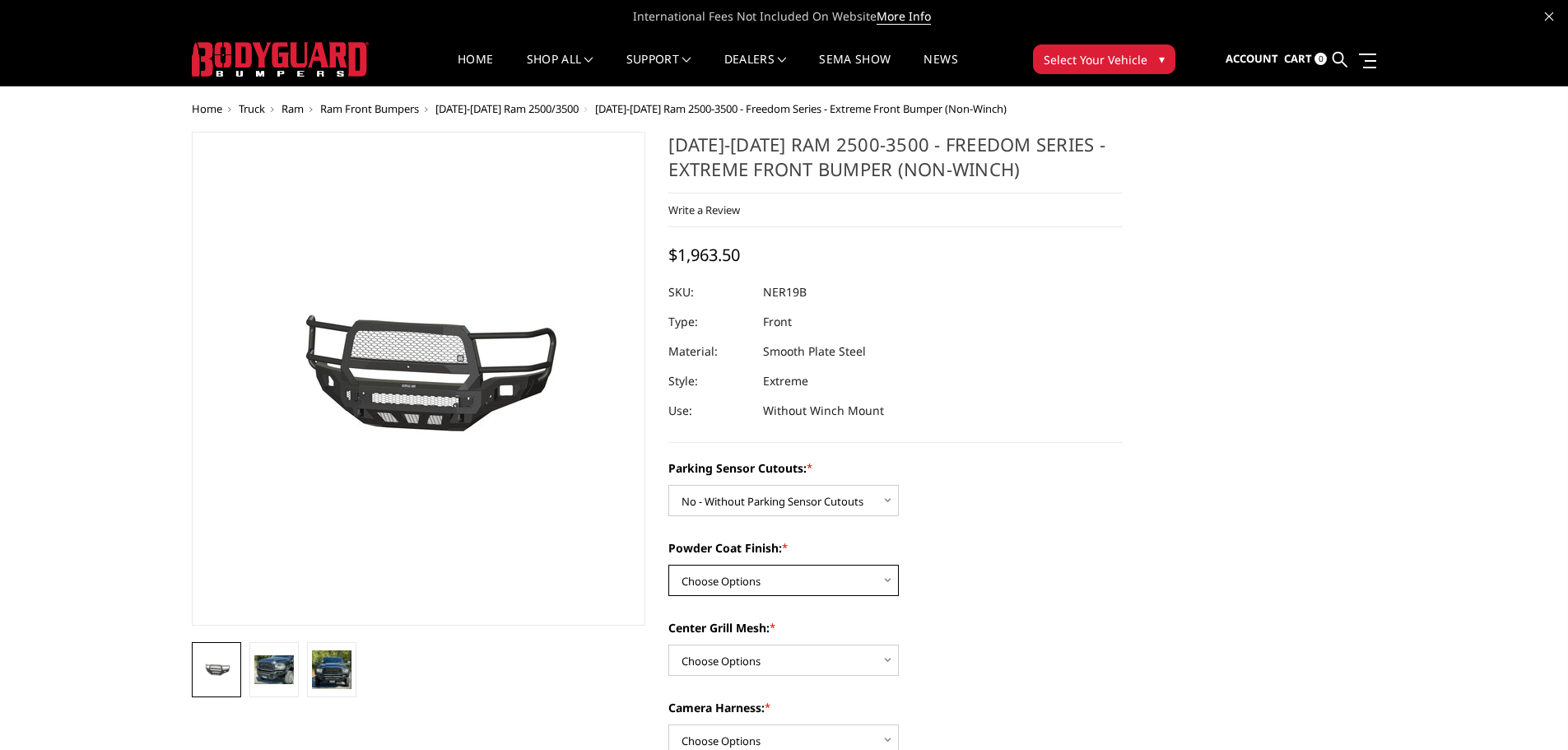
select select "2703"
click at [668, 565] on select "Choose Options Bare Metal Texture Black Powder Coat" at bounding box center [783, 581] width 230 height 32
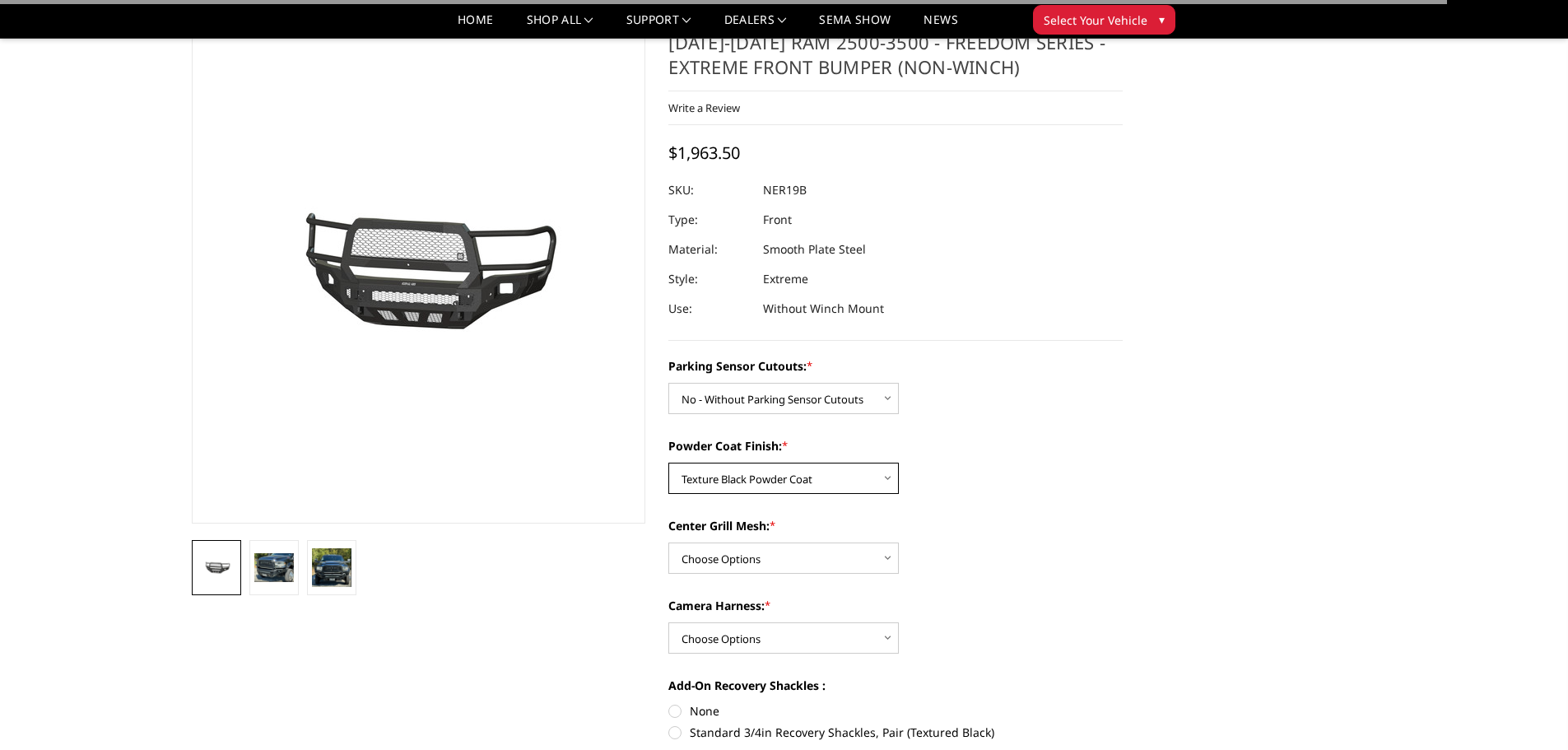
scroll to position [82, 0]
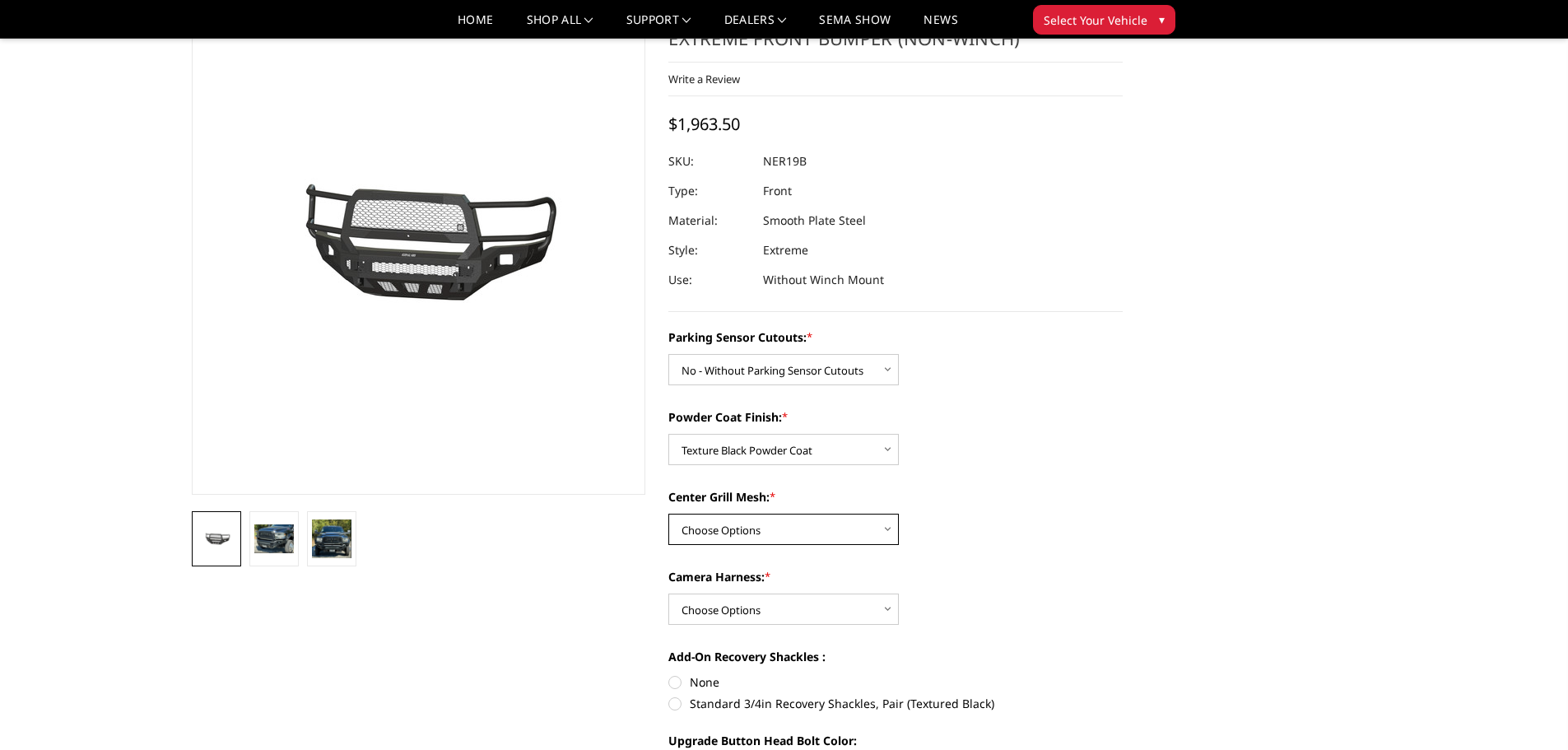
click at [749, 525] on select "Choose Options With Center Grill Mesh Without Center Grill Mesh" at bounding box center [783, 529] width 230 height 32
select select "2704"
click at [668, 513] on select "Choose Options With Center Grill Mesh Without Center Grill Mesh" at bounding box center [783, 529] width 230 height 32
click at [718, 633] on div "Parking Sensor Cutouts: * Choose Options No - Without Parking Sensor Cutouts Ye…" at bounding box center [895, 655] width 455 height 654
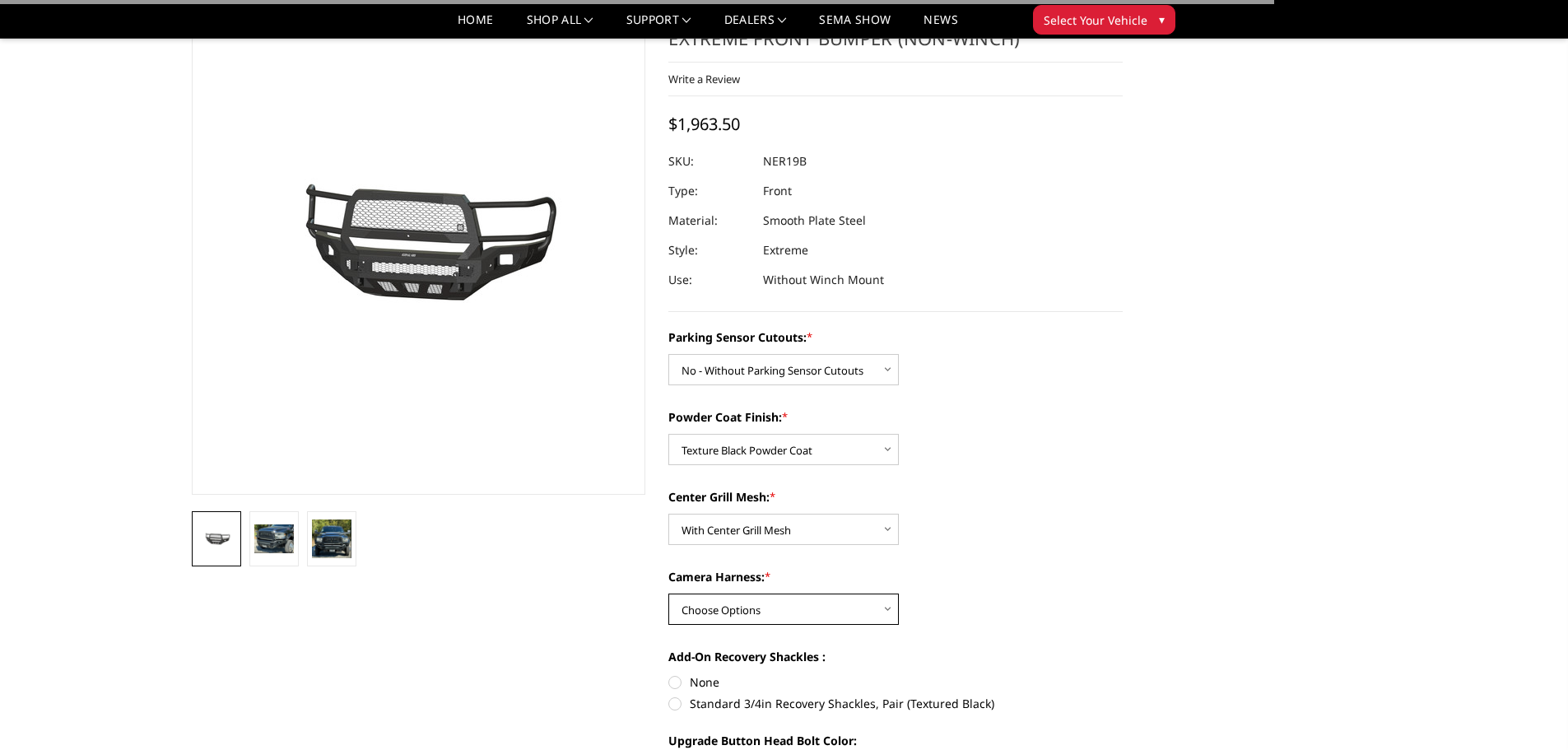
click at [715, 616] on select "Choose Options WITH Camera Harness WITHOUT Camera Harness" at bounding box center [783, 610] width 230 height 32
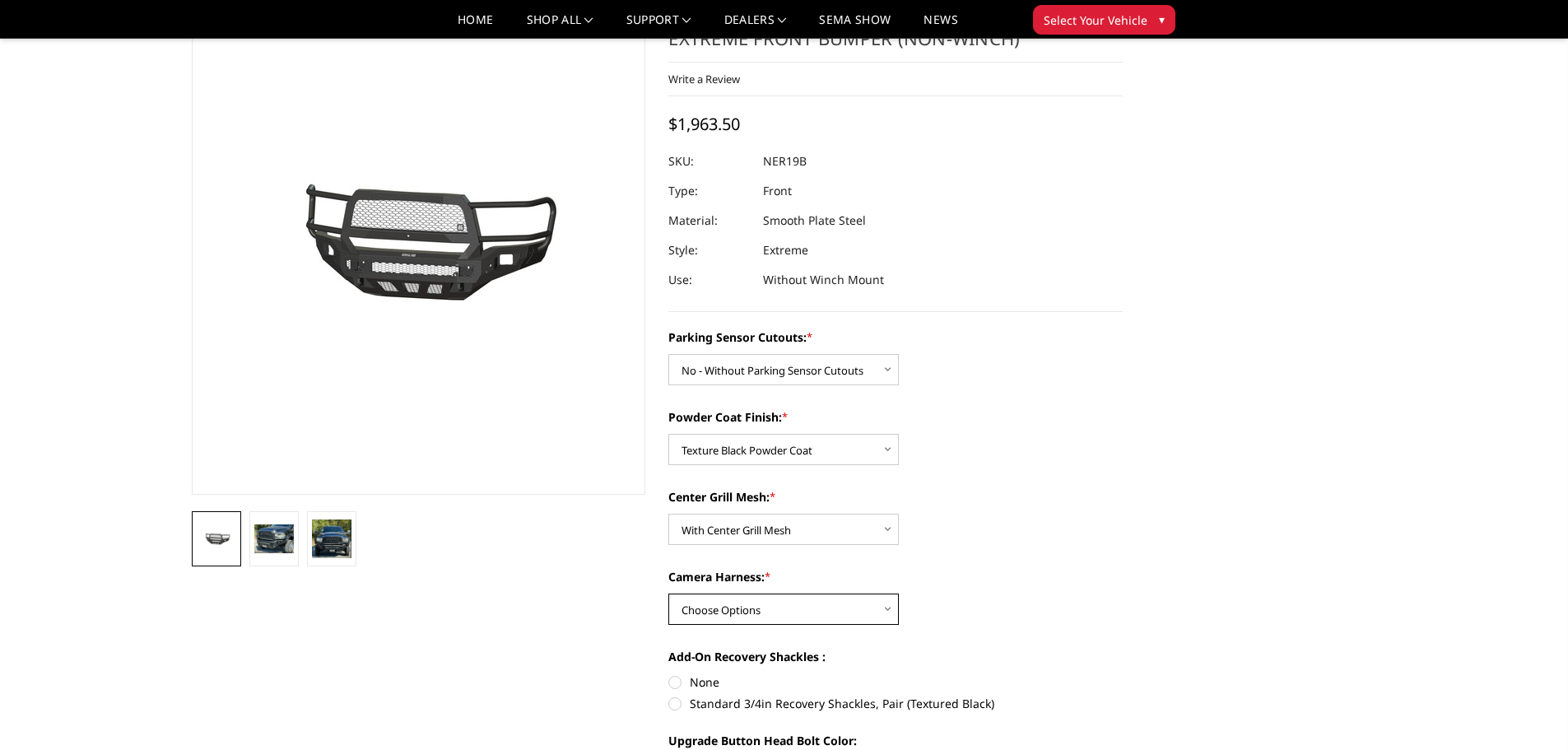
select select "2707"
click at [668, 594] on select "Choose Options WITH Camera Harness WITHOUT Camera Harness" at bounding box center [783, 610] width 230 height 32
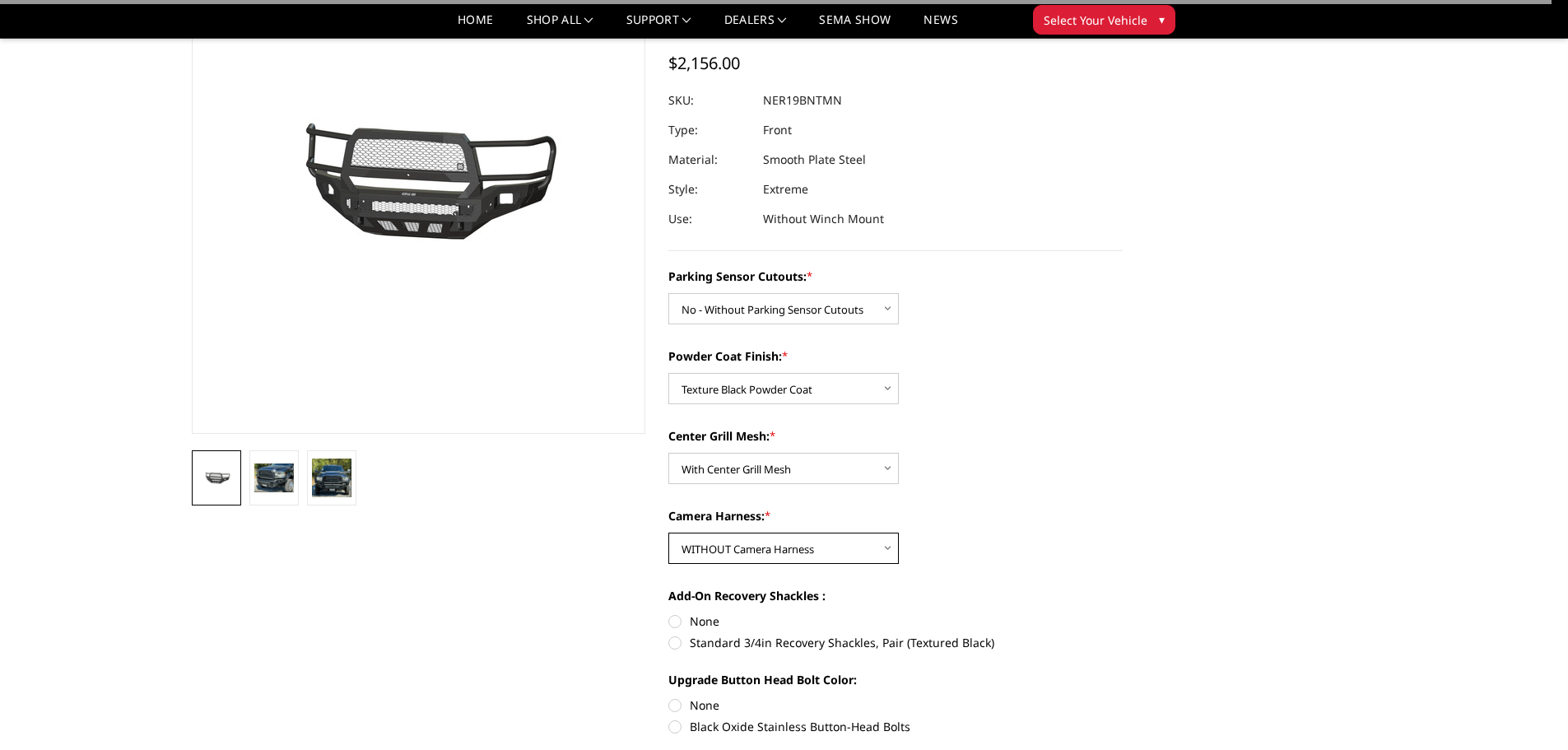
scroll to position [247, 0]
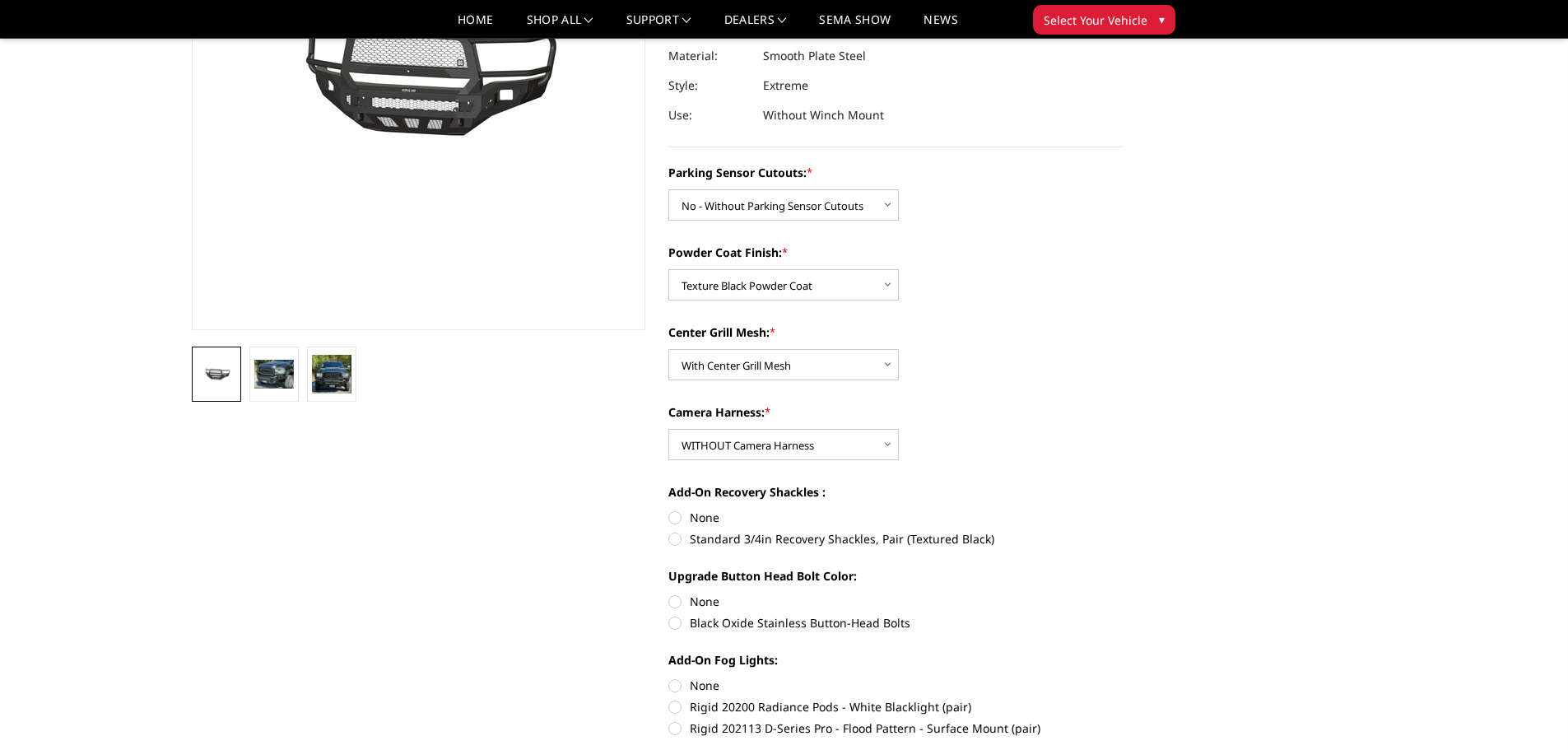
click at [680, 506] on div "Add-On Recovery Shackles : None Standard 3/4in Recovery Shackles, Pair (Texture…" at bounding box center [895, 514] width 455 height 61
click at [679, 513] on label "None" at bounding box center [895, 518] width 455 height 18
click at [669, 510] on input "None" at bounding box center [668, 509] width 1 height 1
radio input "true"
click at [674, 600] on label "None" at bounding box center [895, 602] width 455 height 18
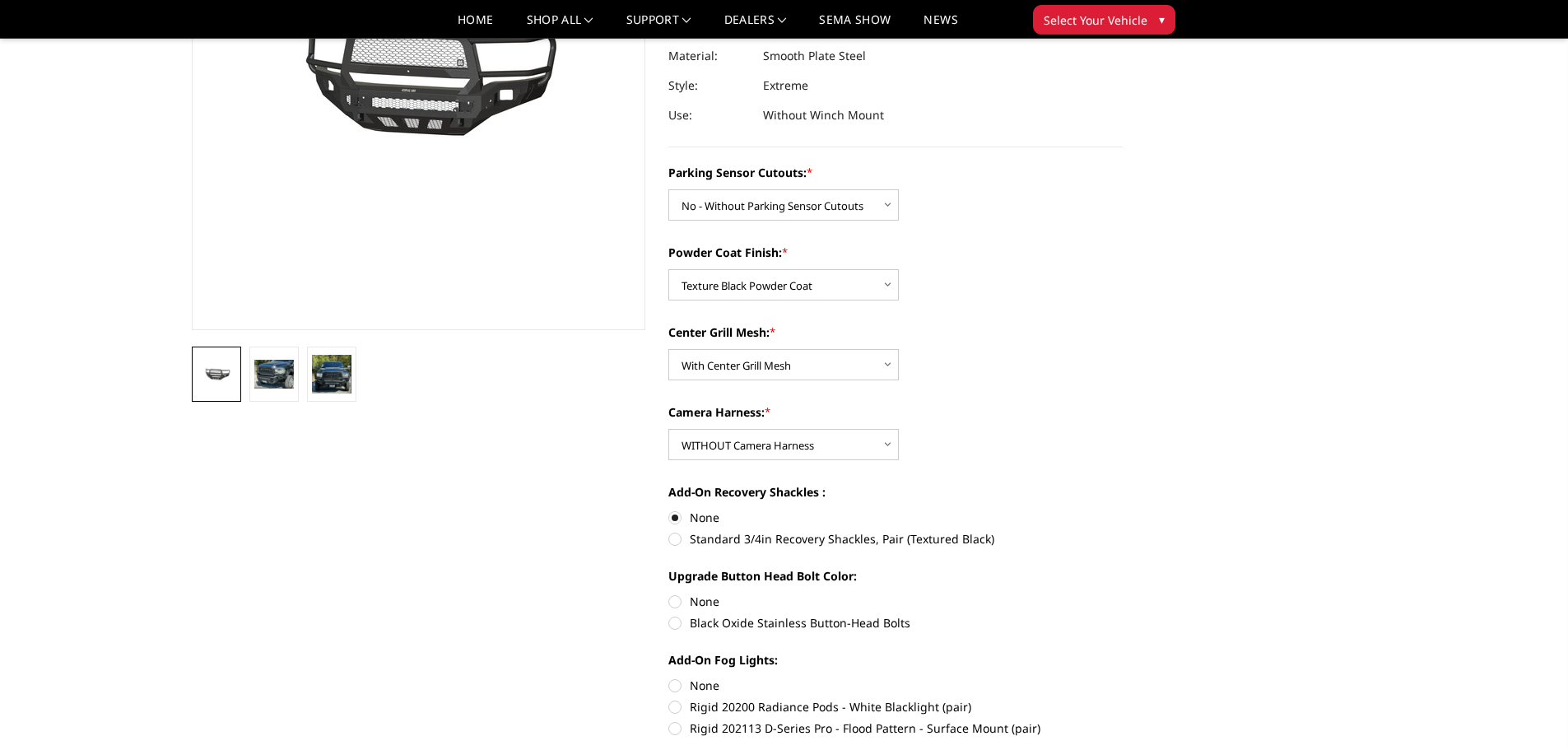
click at [669, 594] on input "None" at bounding box center [668, 593] width 1 height 1
radio input "true"
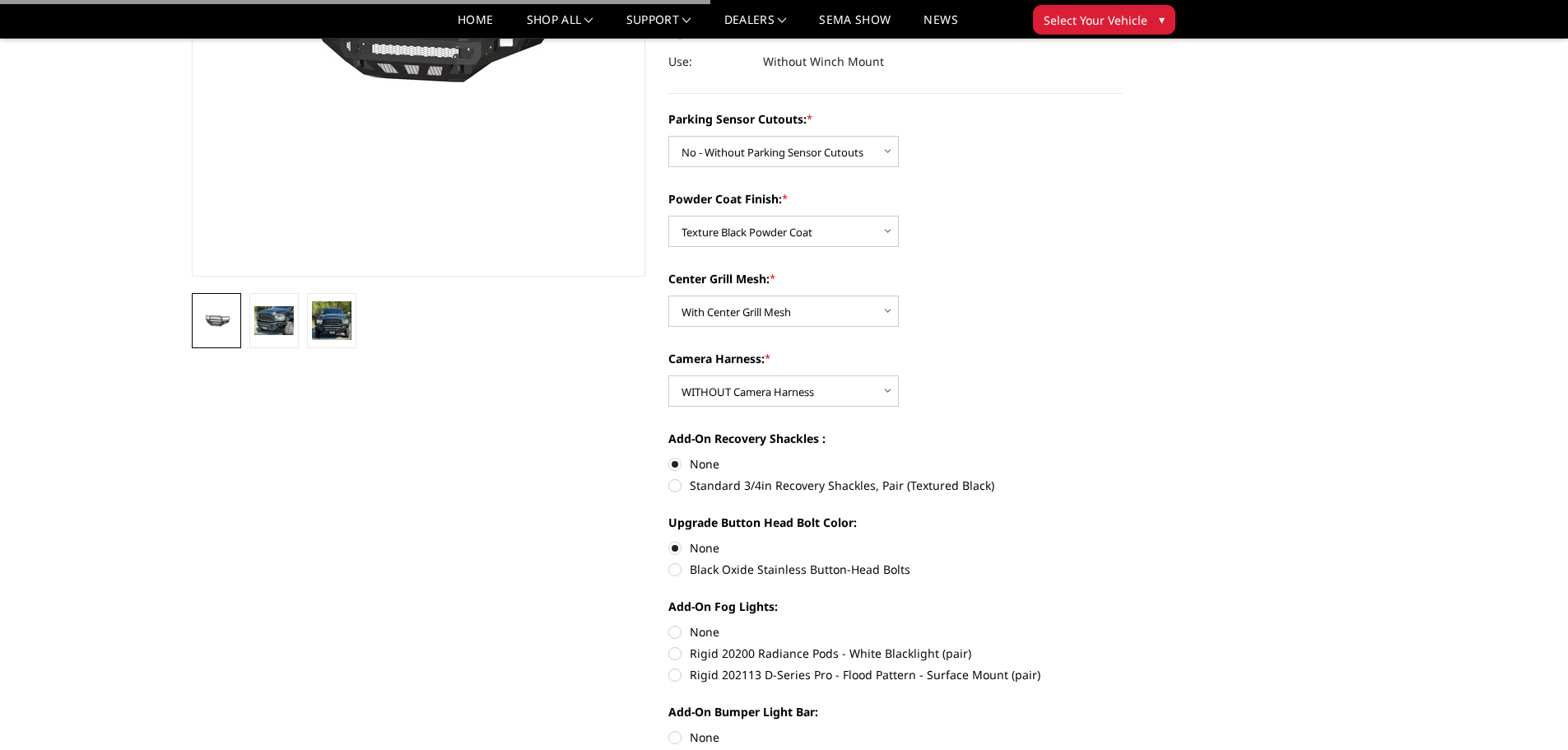
scroll to position [329, 0]
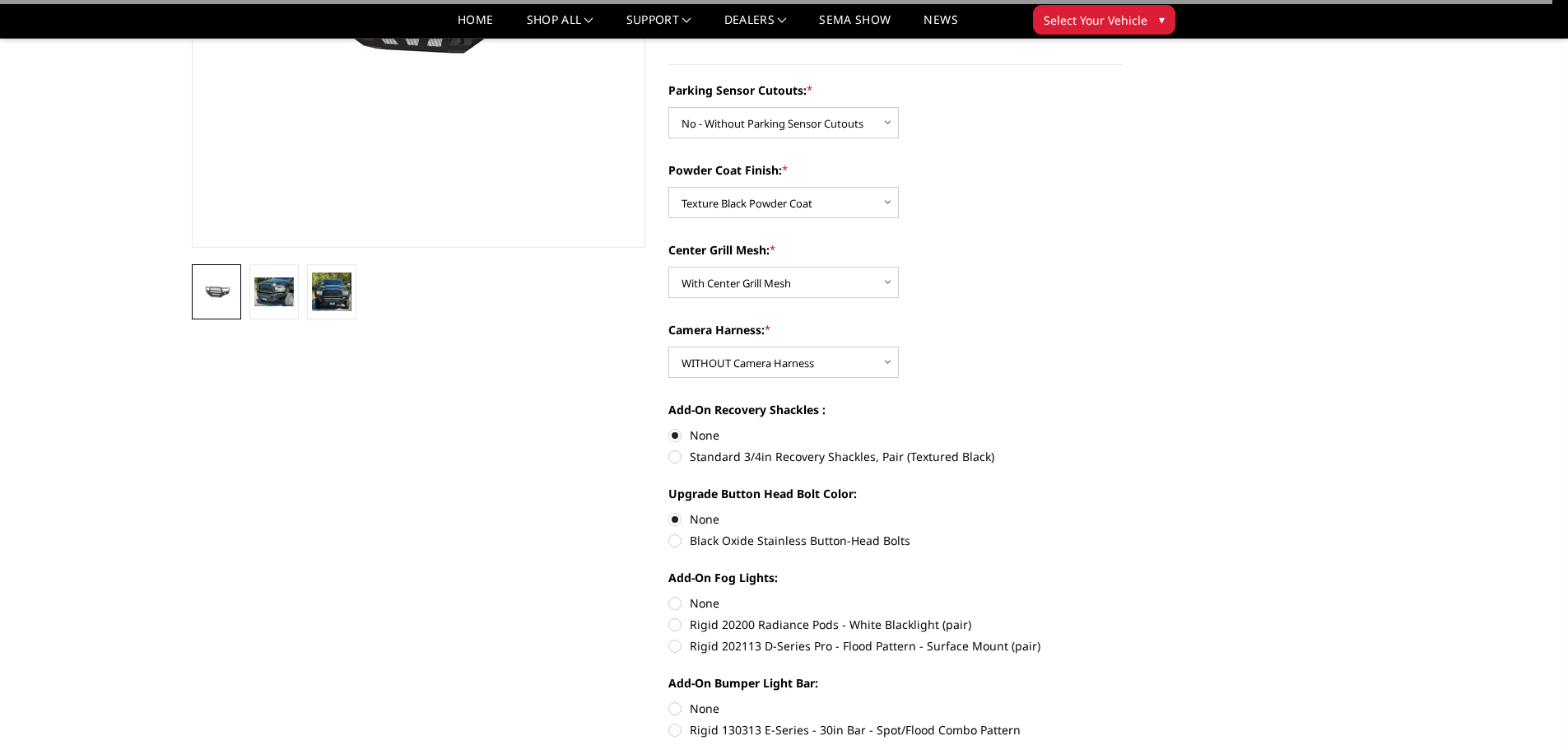
click at [675, 594] on label "None" at bounding box center [895, 603] width 455 height 18
click at [669, 594] on input "None" at bounding box center [668, 594] width 1 height 1
radio input "true"
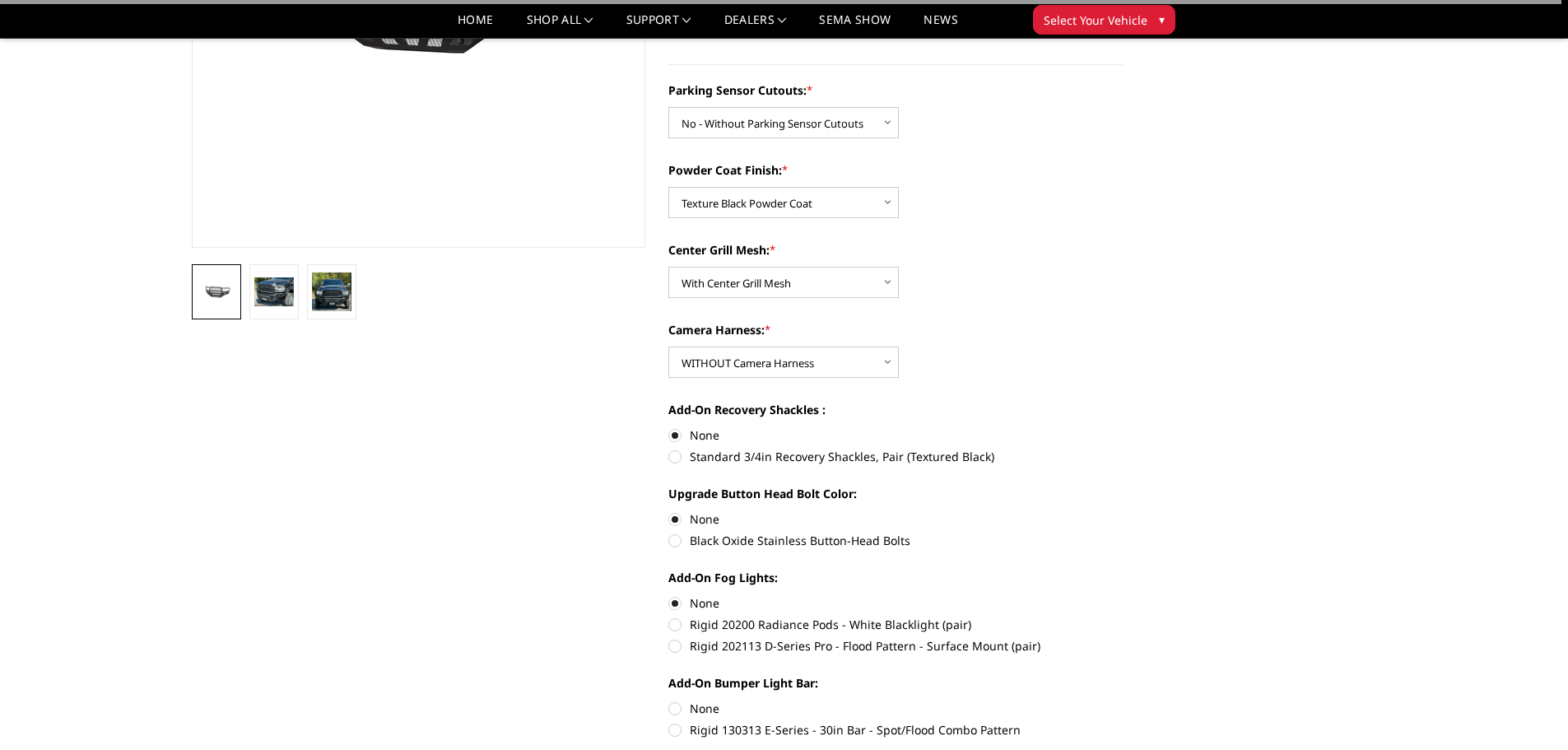
scroll to position [659, 0]
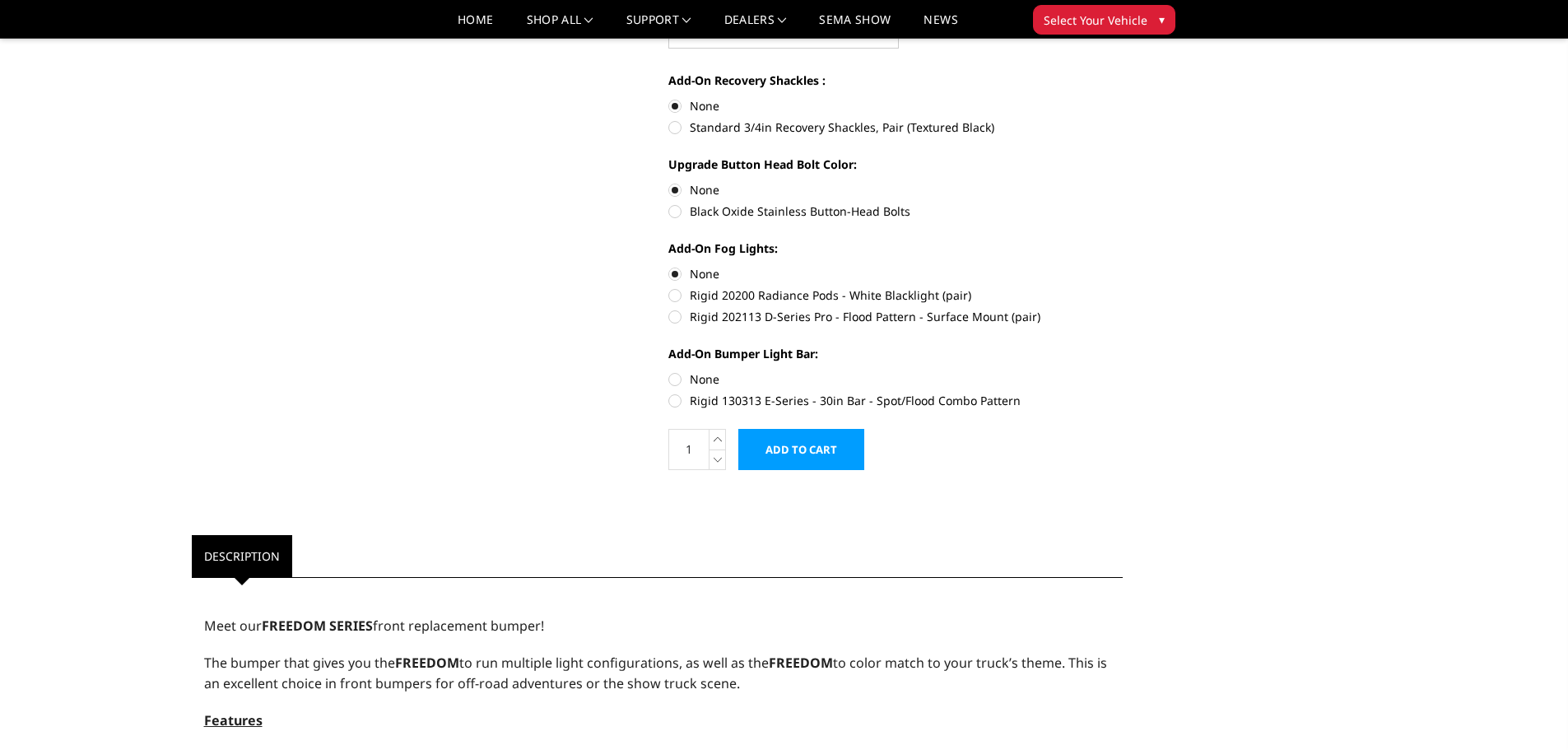
click at [681, 384] on label "None" at bounding box center [895, 379] width 455 height 18
click at [669, 371] on input "None" at bounding box center [668, 371] width 1 height 1
radio input "true"
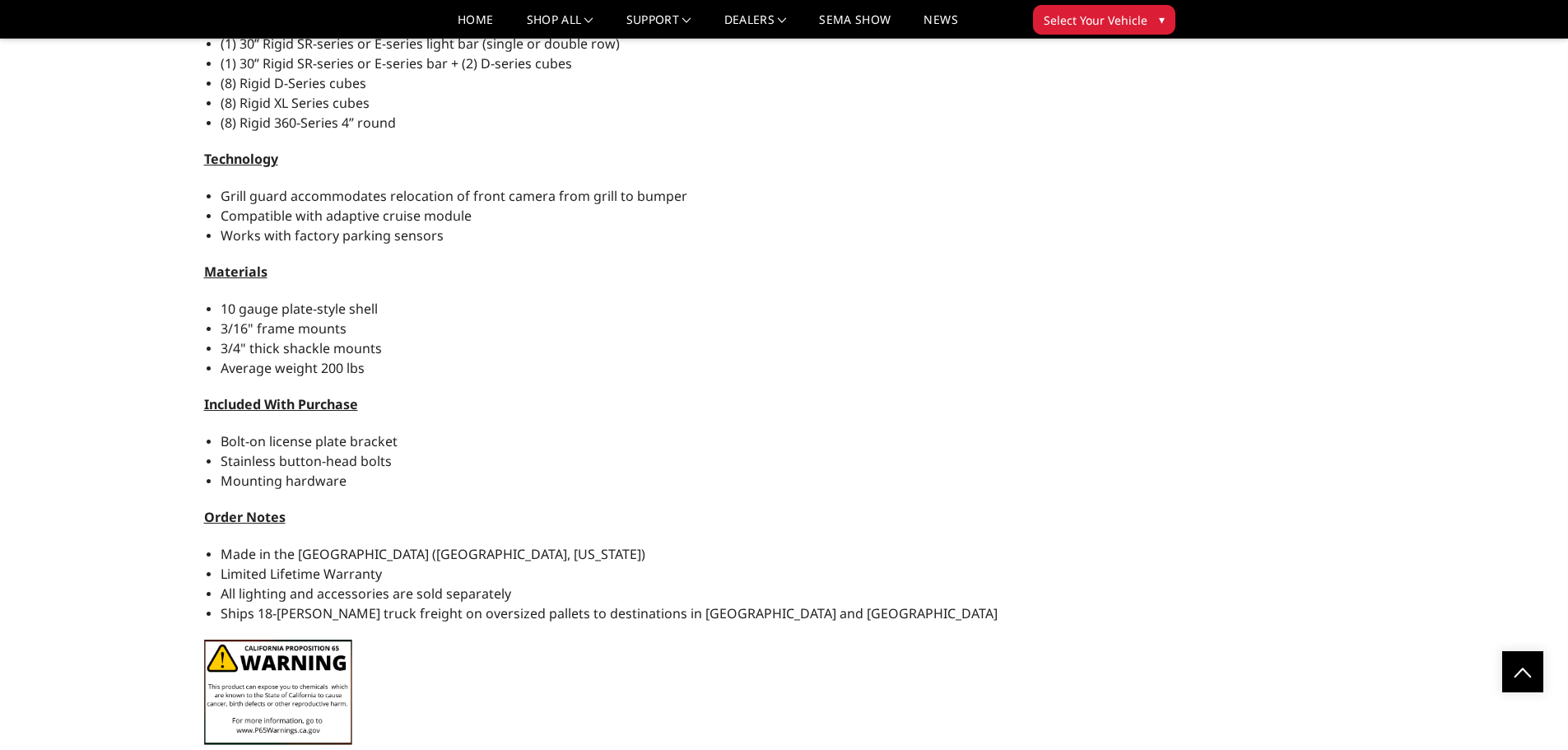
scroll to position [1478, 0]
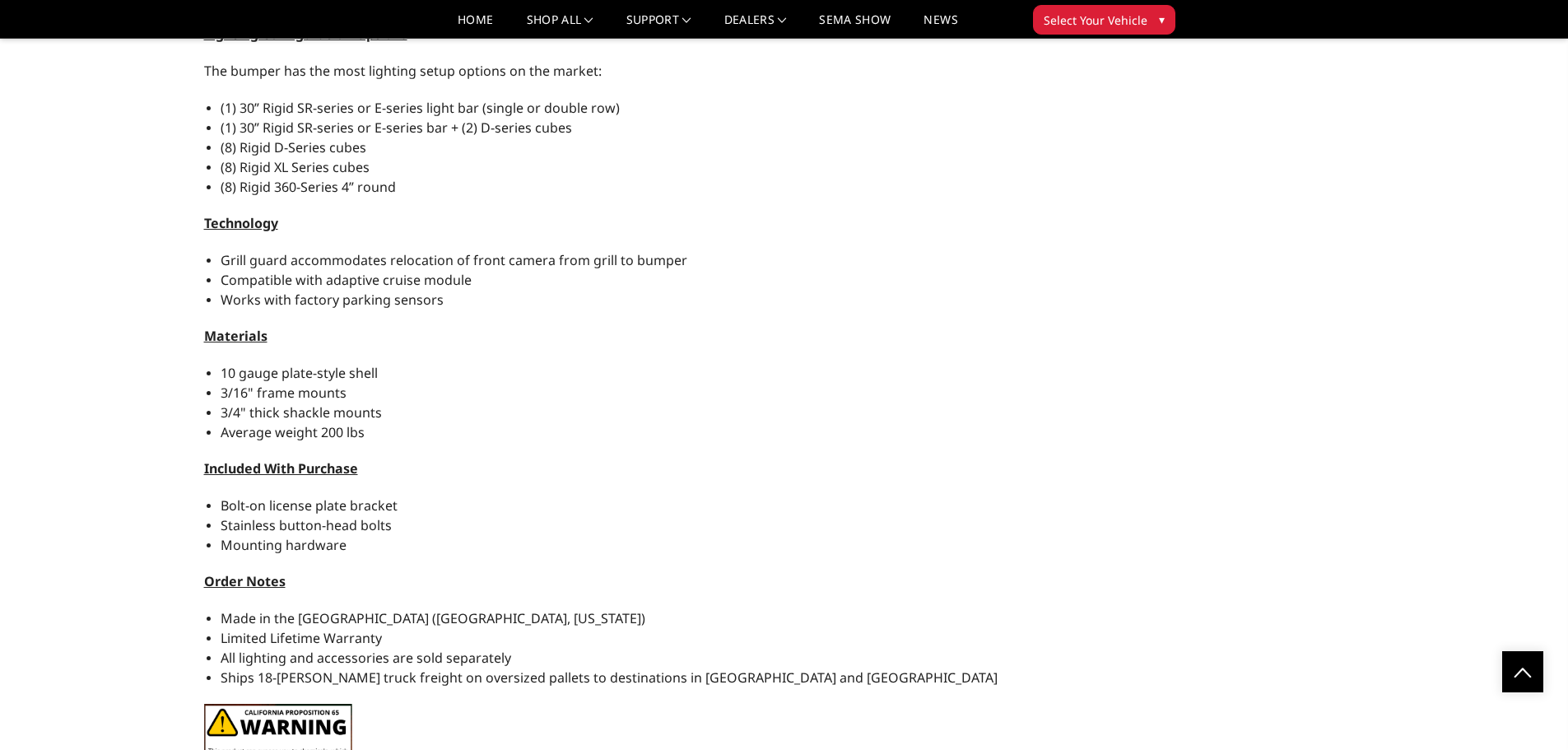
drag, startPoint x: 215, startPoint y: 440, endPoint x: 381, endPoint y: 428, distance: 166.4
click at [370, 428] on div "Meet our FREEDOM SERIES front replacement bumper! The bumper that gives you the…" at bounding box center [658, 294] width 932 height 1056
drag, startPoint x: 358, startPoint y: 443, endPoint x: 260, endPoint y: 428, distance: 99.1
click at [339, 442] on div "Meet our FREEDOM SERIES front replacement bumper! The bumper that gives you the…" at bounding box center [658, 294] width 932 height 1056
click at [251, 428] on span "Average weight 200 lbs" at bounding box center [293, 432] width 144 height 18
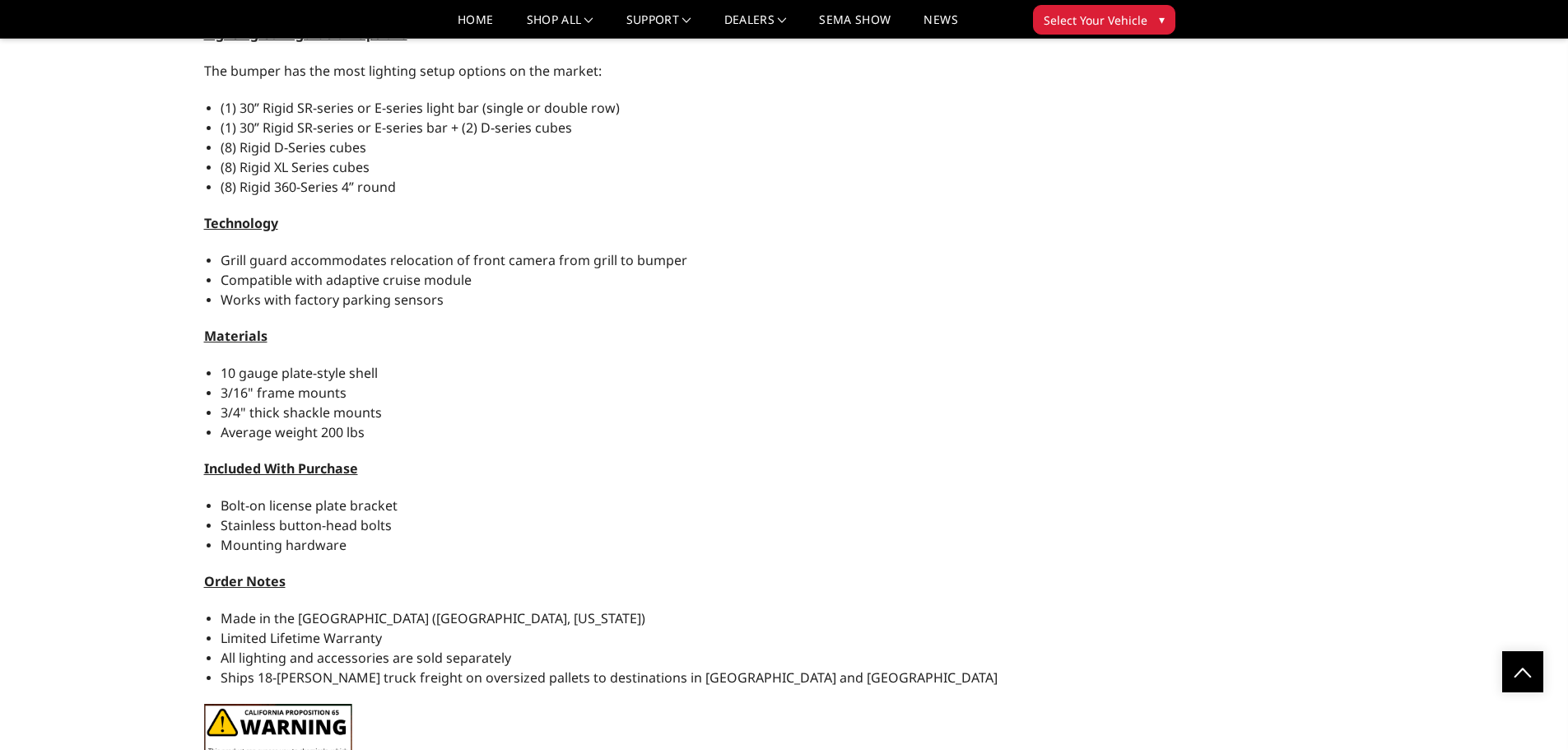
click at [367, 442] on div "Meet our FREEDOM SERIES front replacement bumper! The bumper that gives you the…" at bounding box center [658, 294] width 932 height 1056
drag, startPoint x: 349, startPoint y: 439, endPoint x: 117, endPoint y: 438, distance: 232.0
click at [307, 440] on span "Average weight 200 lbs" at bounding box center [293, 432] width 144 height 18
drag, startPoint x: 449, startPoint y: 462, endPoint x: 548, endPoint y: 474, distance: 99.7
click at [548, 474] on div "Meet our FREEDOM SERIES front replacement bumper! The bumper that gives you the…" at bounding box center [658, 294] width 932 height 1056
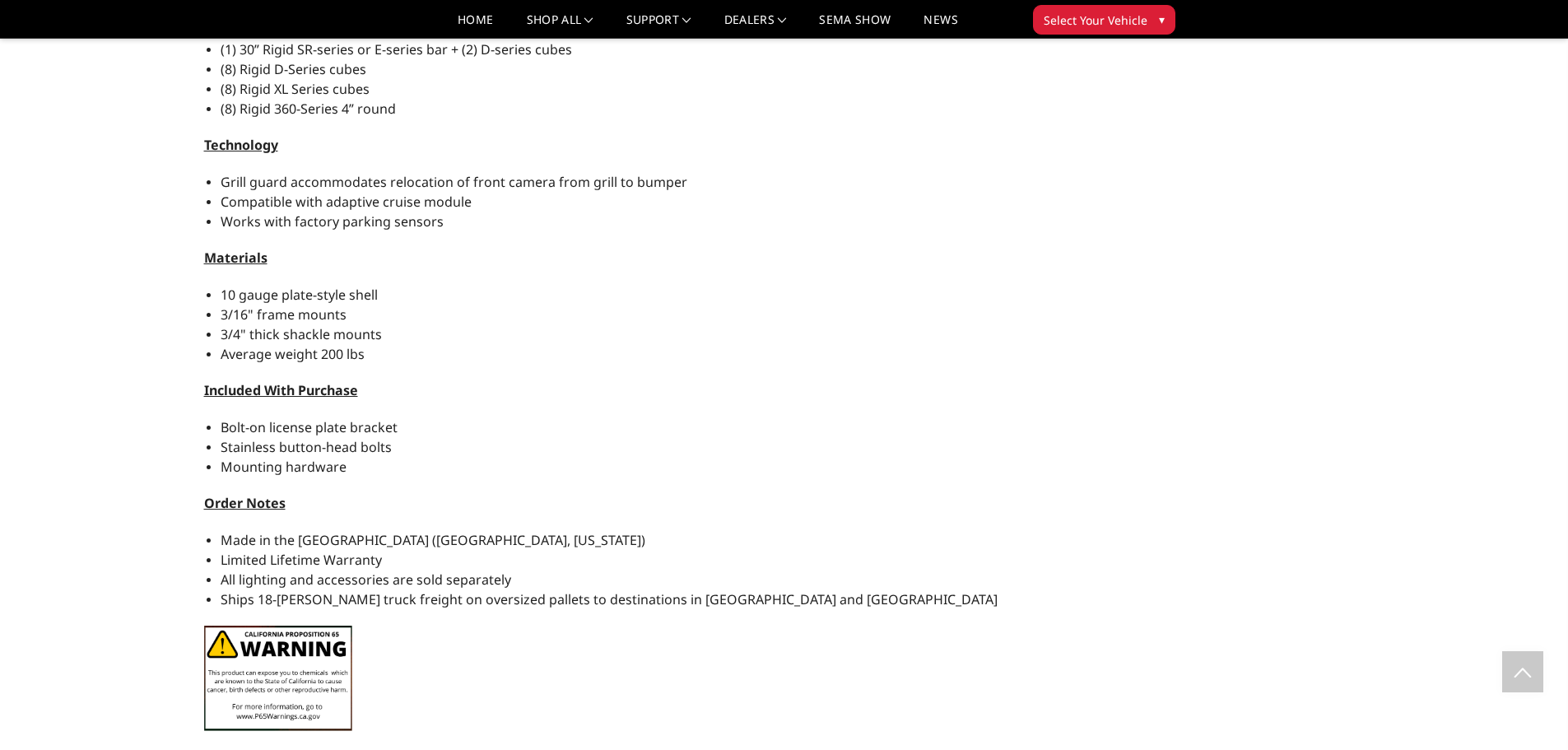
scroll to position [1564, 0]
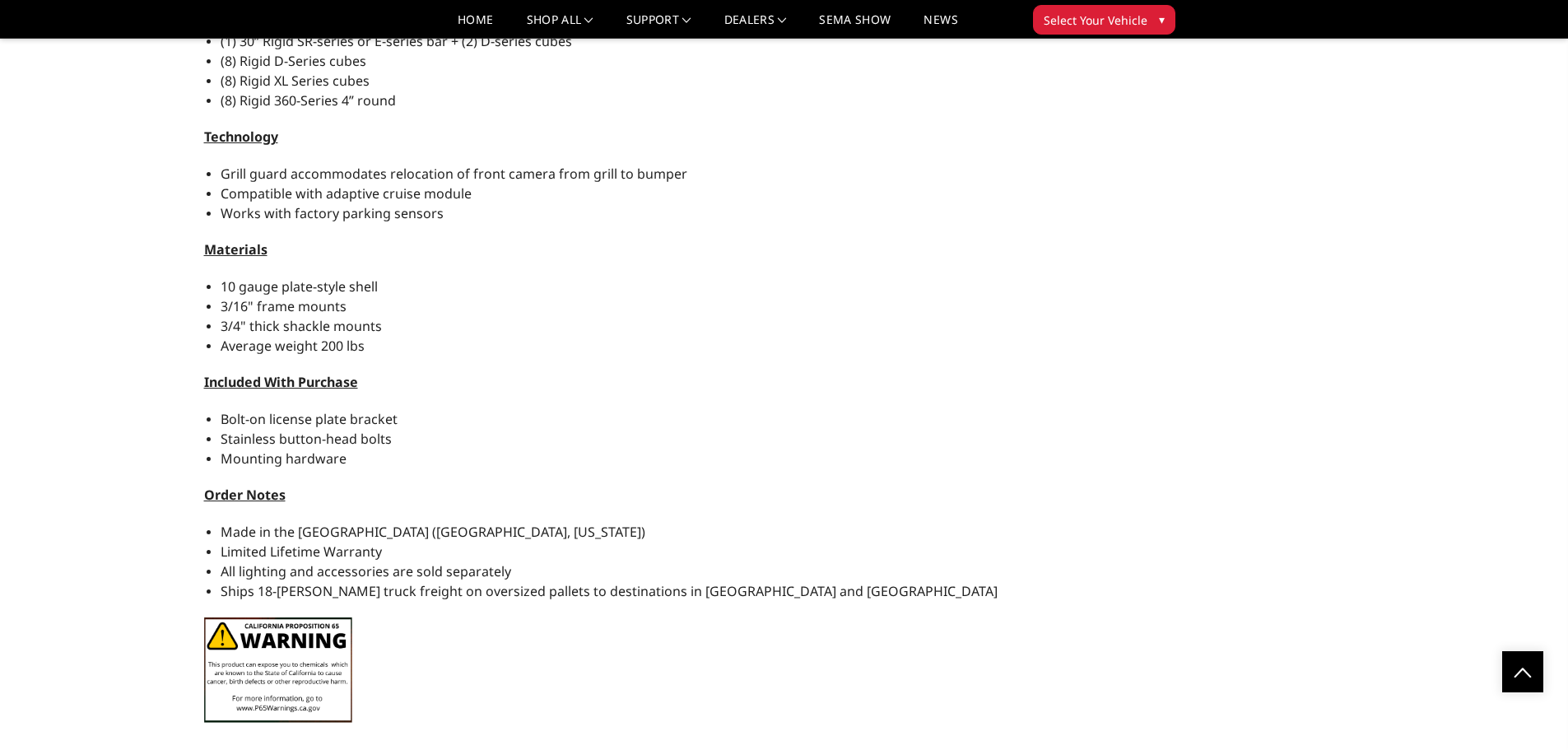
drag, startPoint x: 760, startPoint y: 584, endPoint x: 595, endPoint y: 584, distance: 165.0
click at [595, 584] on li "Ships 18-[PERSON_NAME] truck freight on oversized pallets to destinations in [G…" at bounding box center [666, 591] width 891 height 20
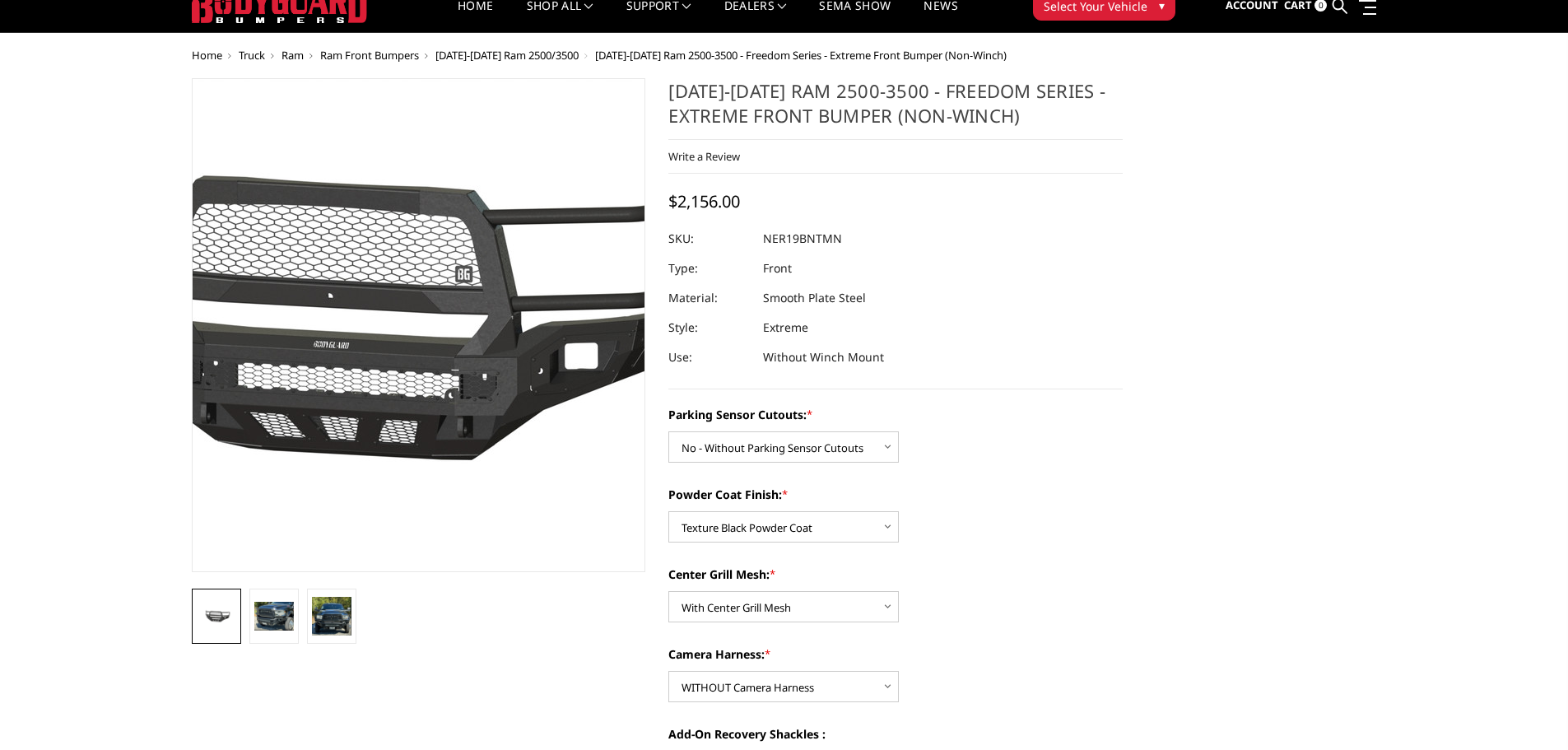
scroll to position [82, 0]
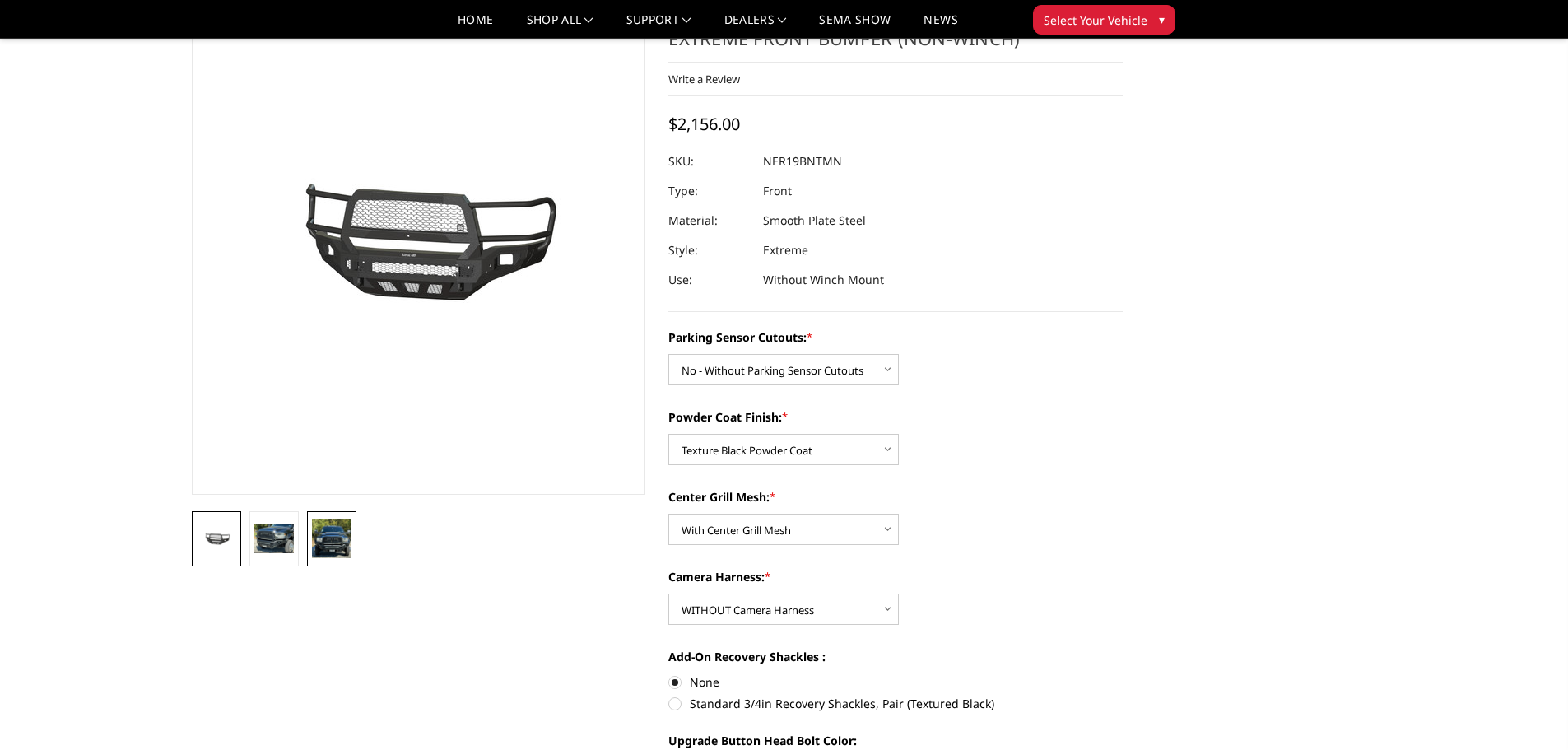
click at [314, 559] on link at bounding box center [332, 539] width 49 height 55
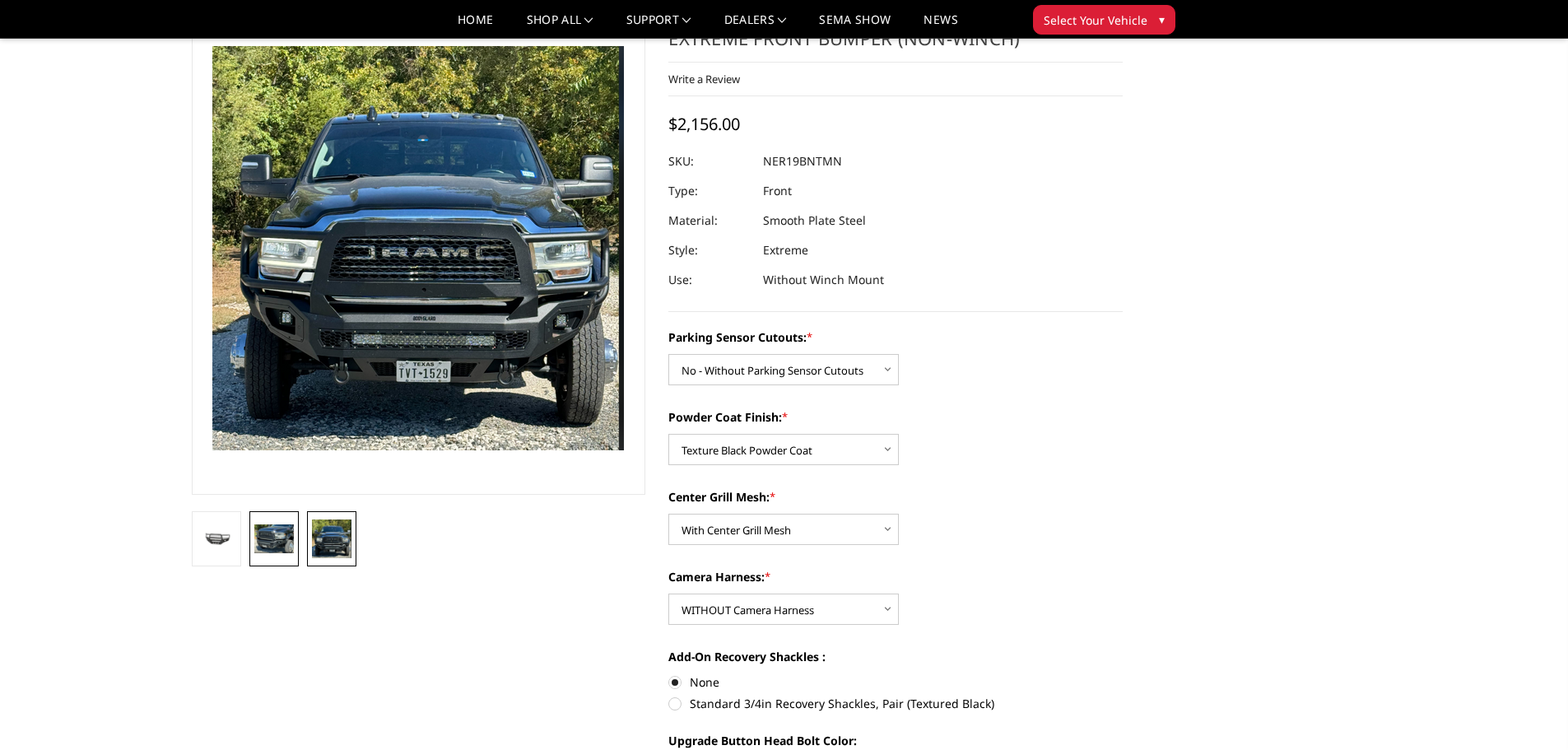
click at [265, 547] on img at bounding box center [273, 539] width 39 height 29
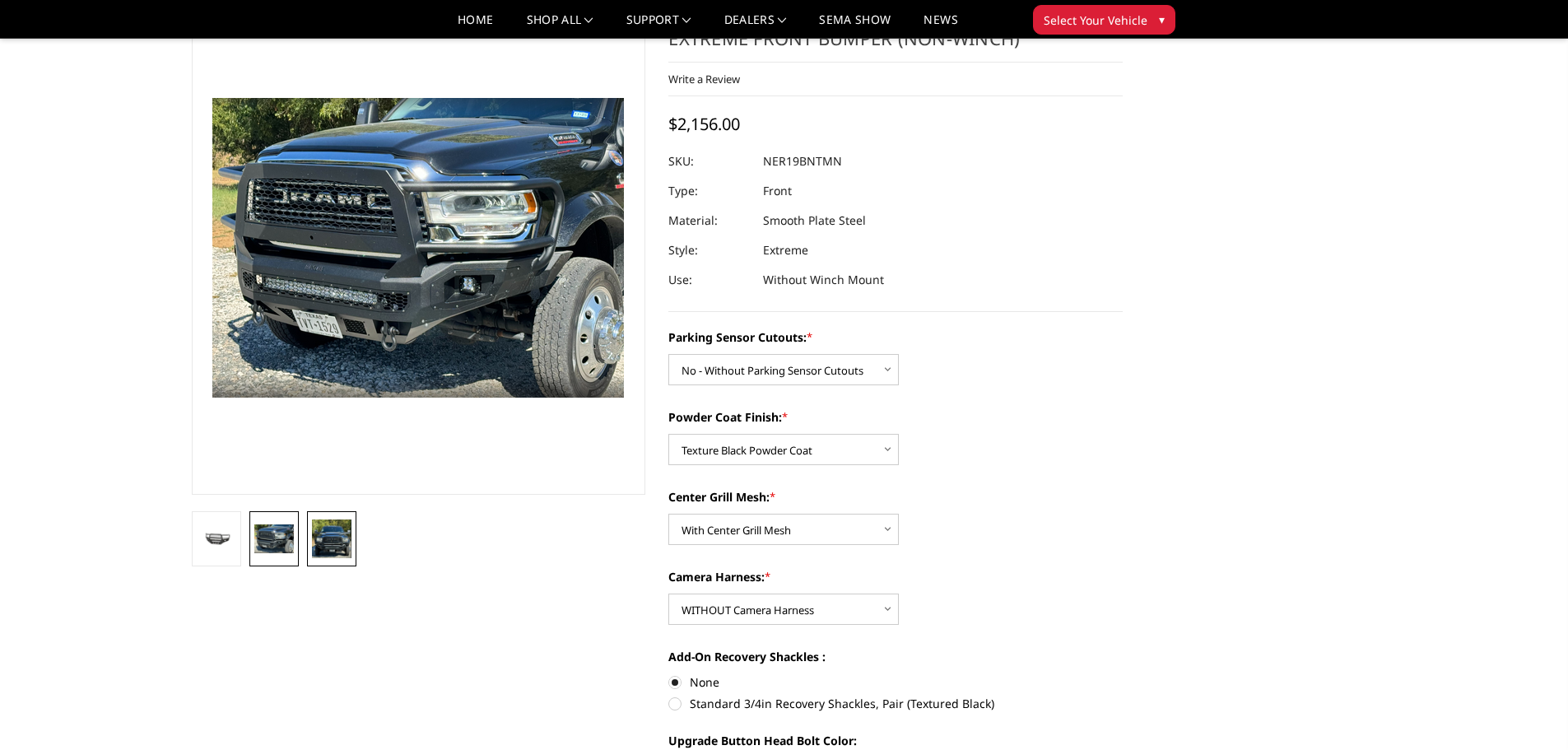
click at [330, 551] on img at bounding box center [331, 539] width 39 height 39
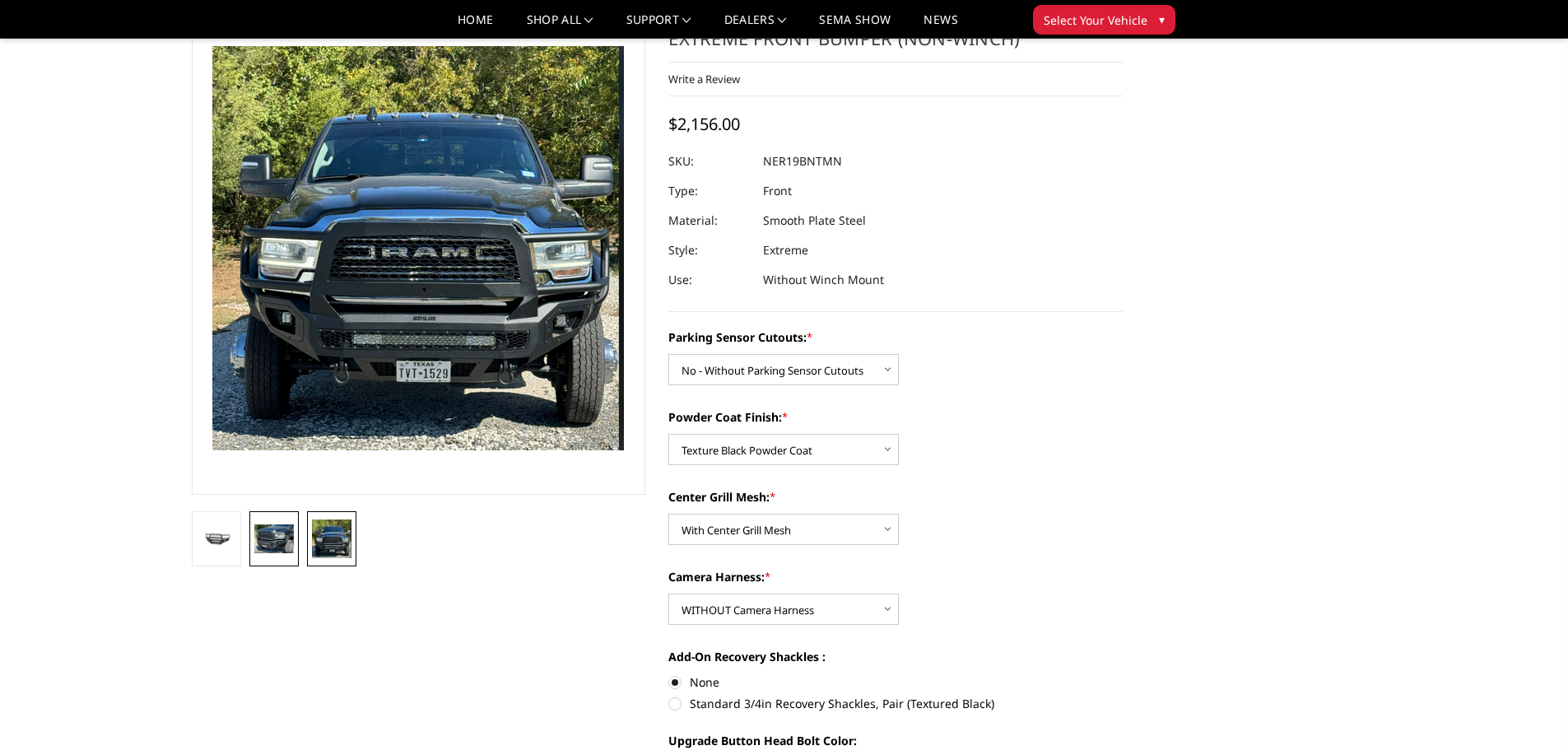
click at [292, 546] on img at bounding box center [273, 539] width 39 height 29
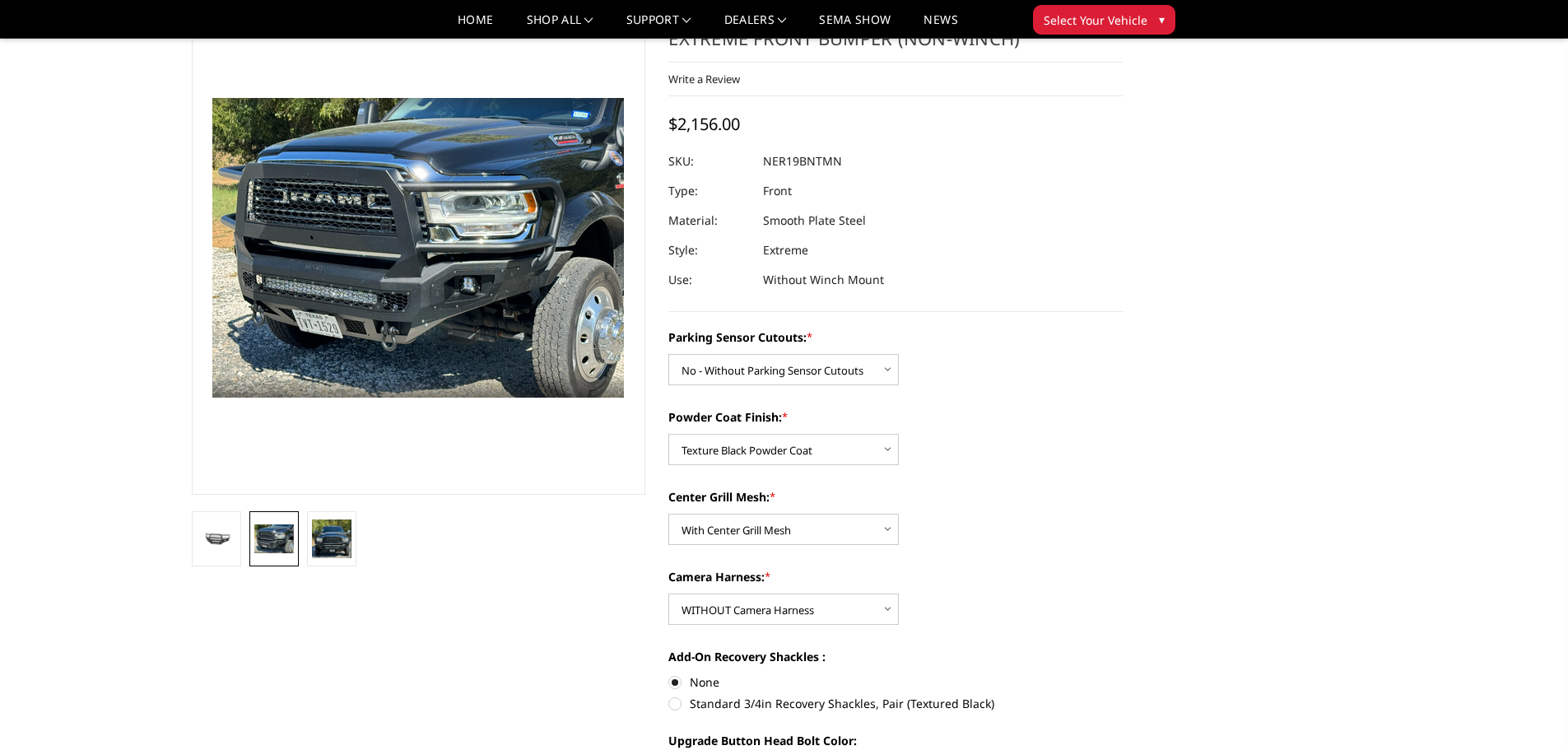
drag, startPoint x: 332, startPoint y: 581, endPoint x: 326, endPoint y: 575, distance: 8.5
click at [321, 562] on link at bounding box center [332, 539] width 49 height 55
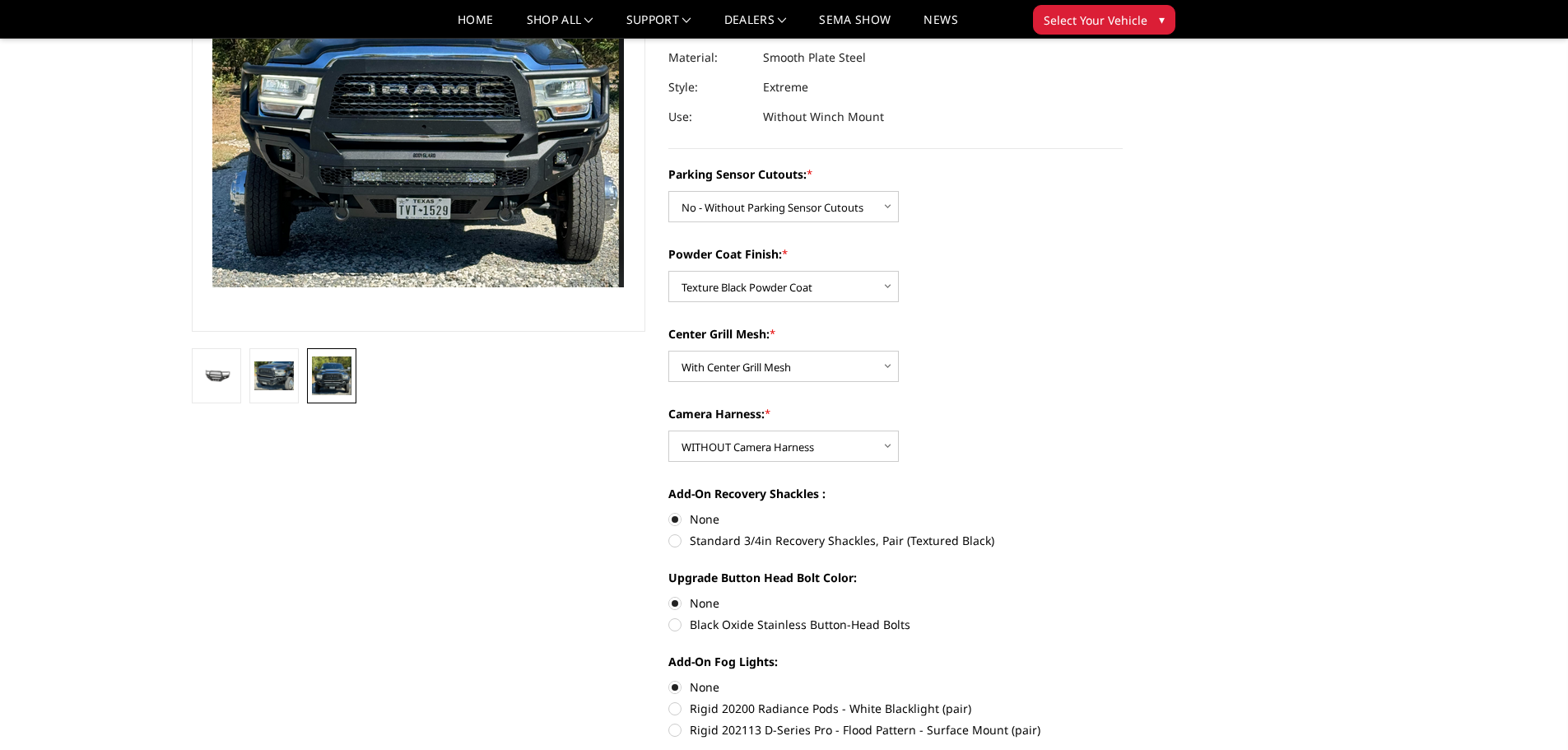
scroll to position [329, 0]
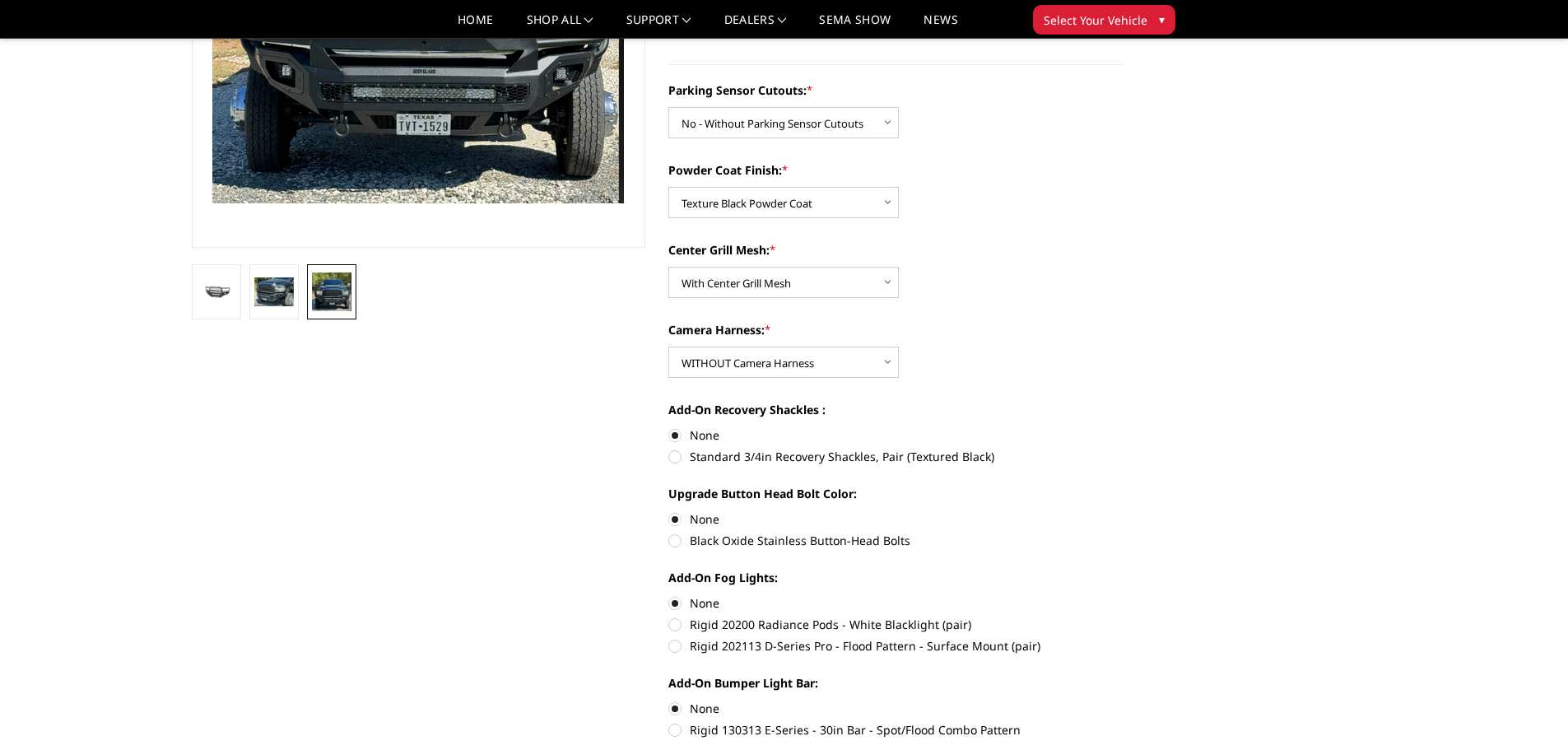
drag, startPoint x: 1, startPoint y: 599, endPoint x: 246, endPoint y: 288, distance: 395.9
click at [246, 288] on li at bounding box center [274, 292] width 58 height 55
